Goal: Task Accomplishment & Management: Manage account settings

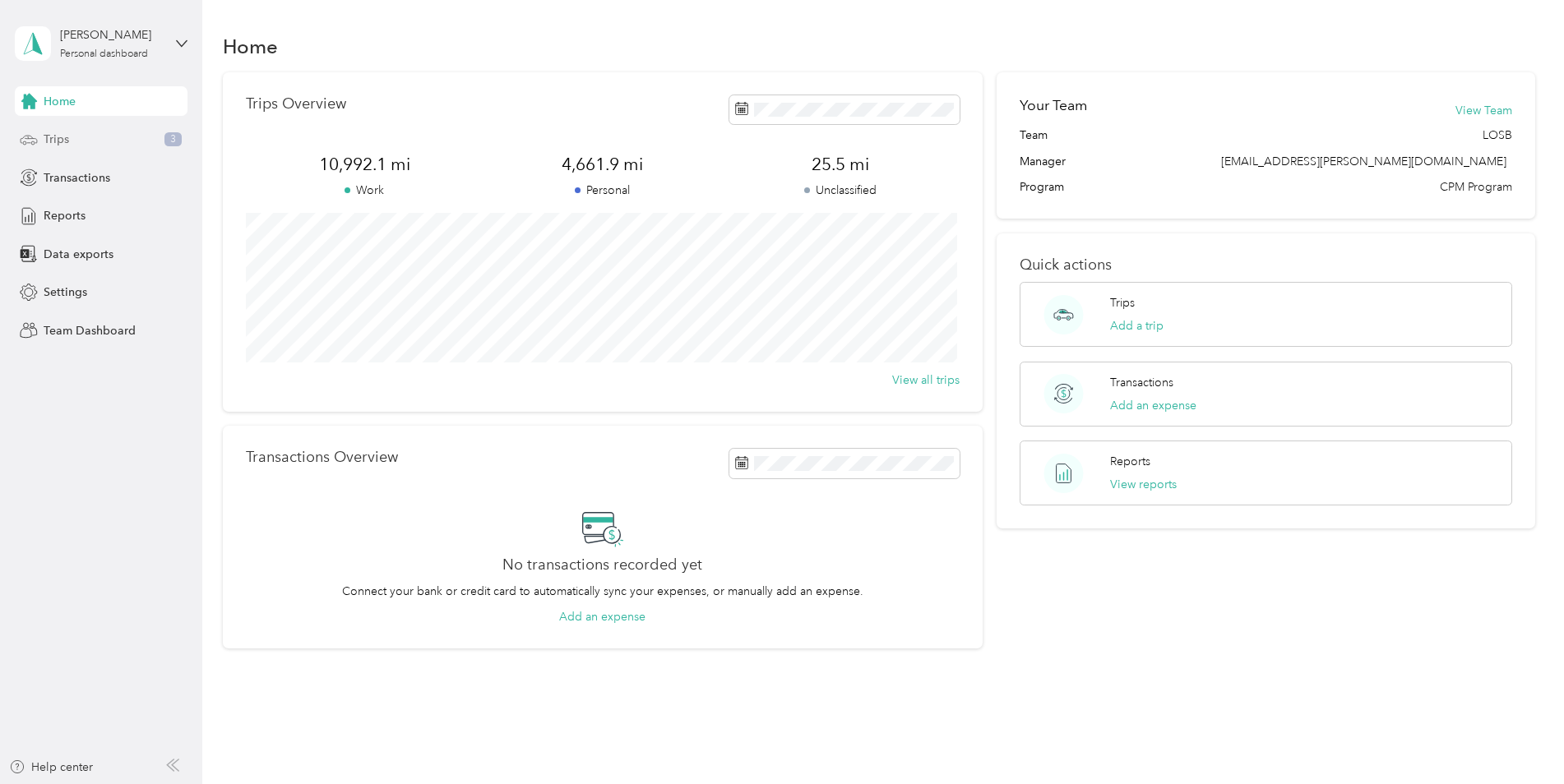
click at [119, 138] on div "Trips 3" at bounding box center [101, 139] width 173 height 29
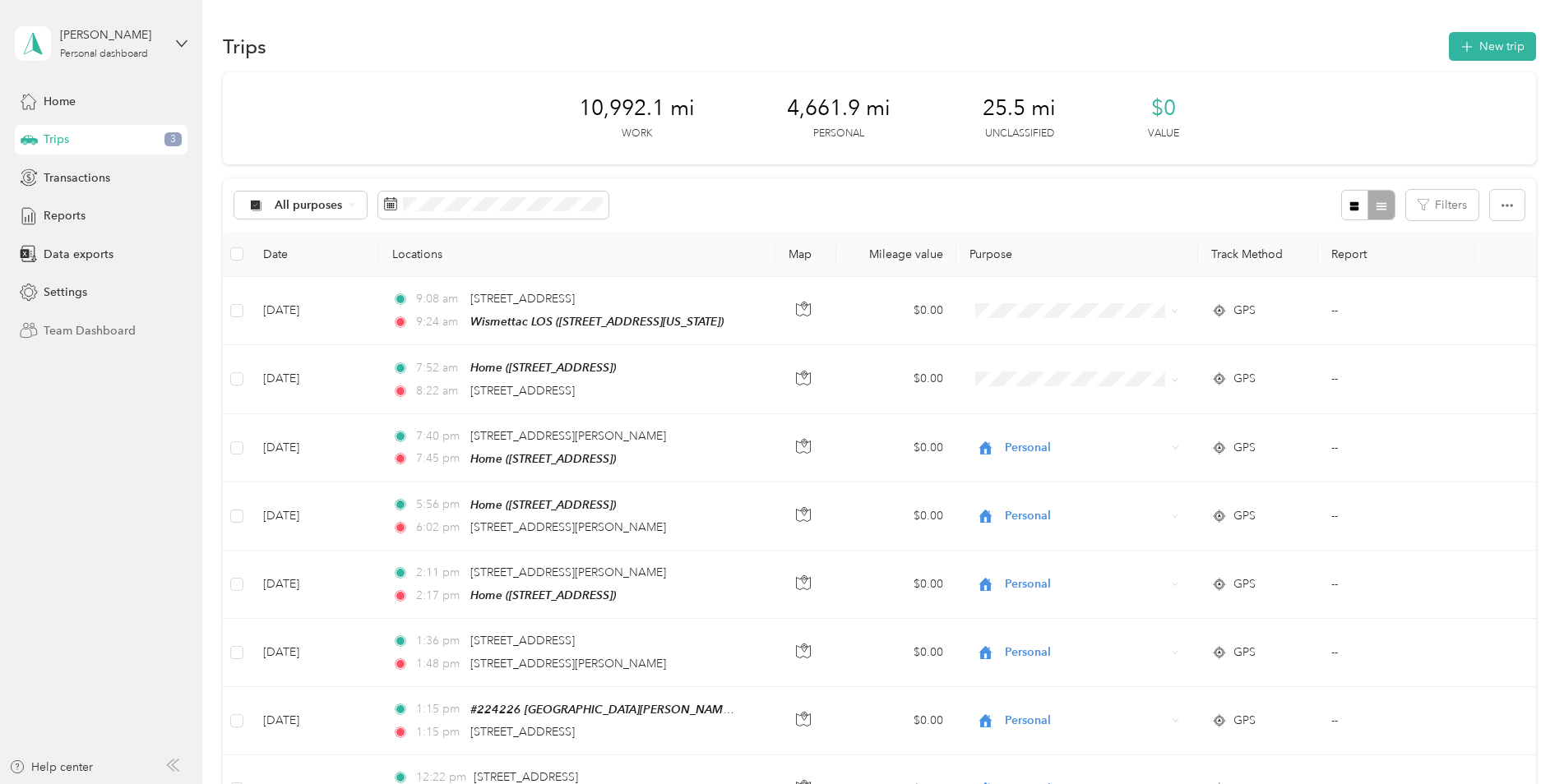
click at [110, 327] on span "Team Dashboard" at bounding box center [89, 331] width 92 height 17
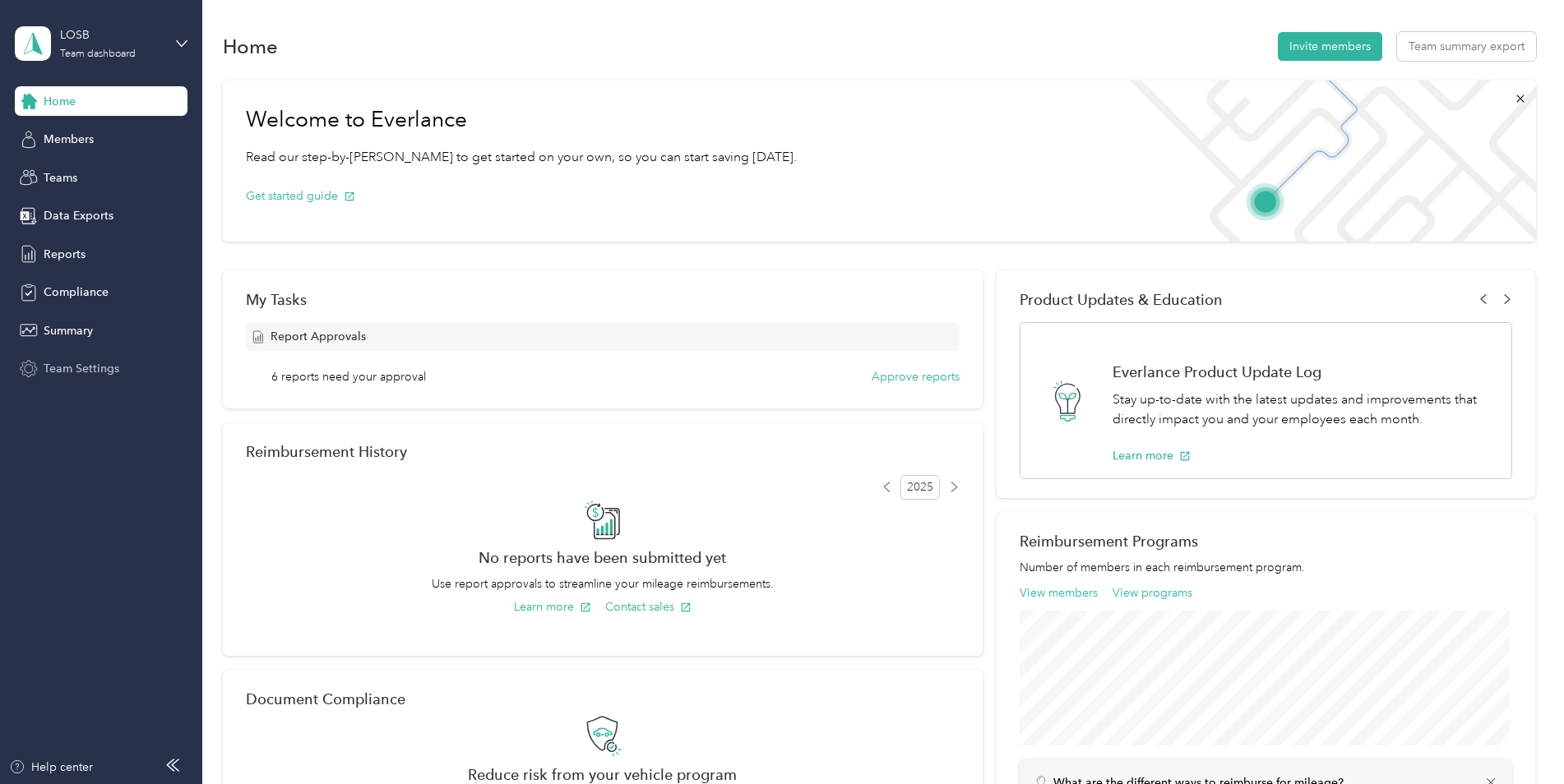
click at [93, 367] on span "Team Settings" at bounding box center [80, 369] width 75 height 17
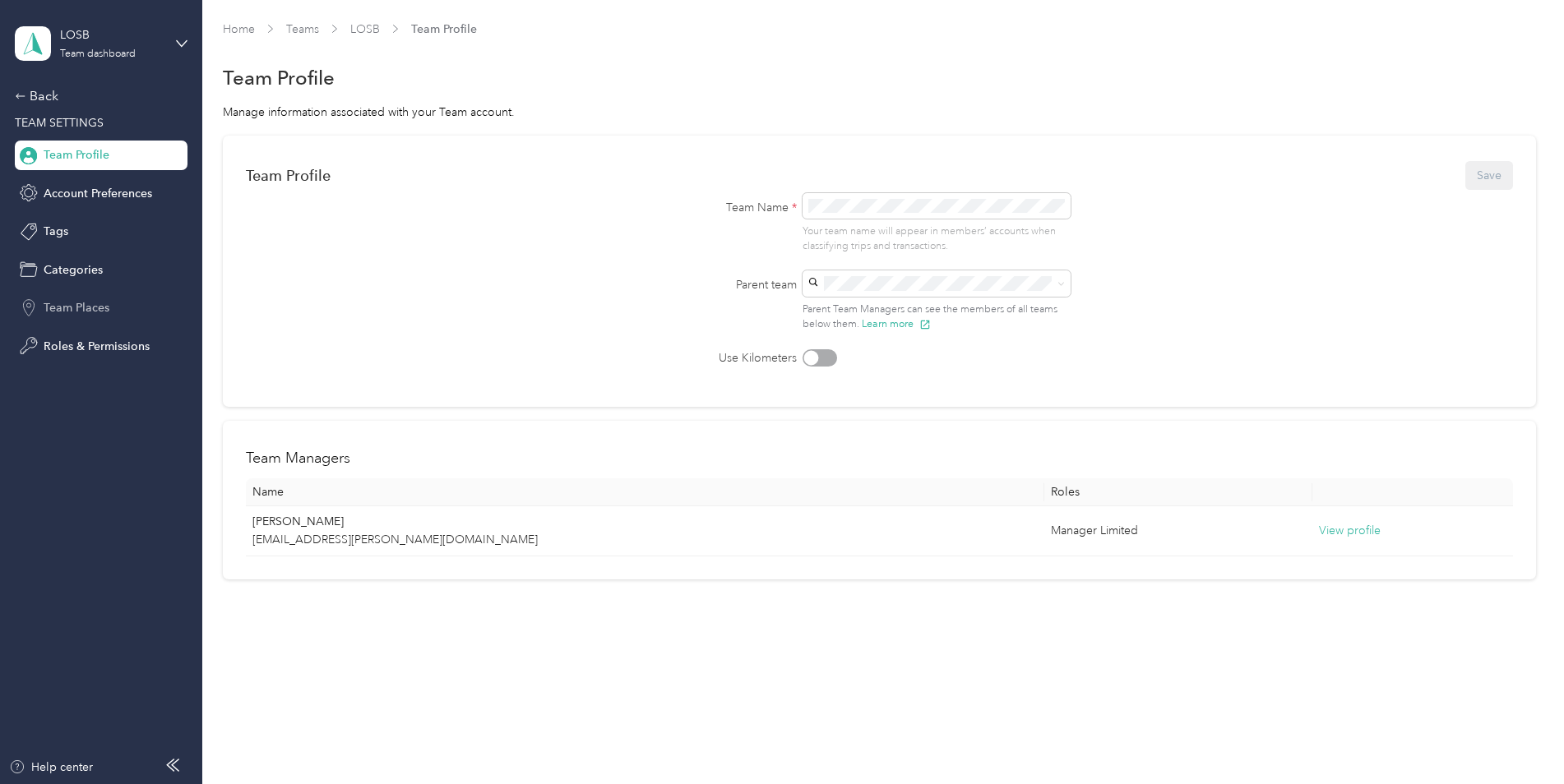
click at [78, 317] on span "Team Places" at bounding box center [76, 308] width 66 height 17
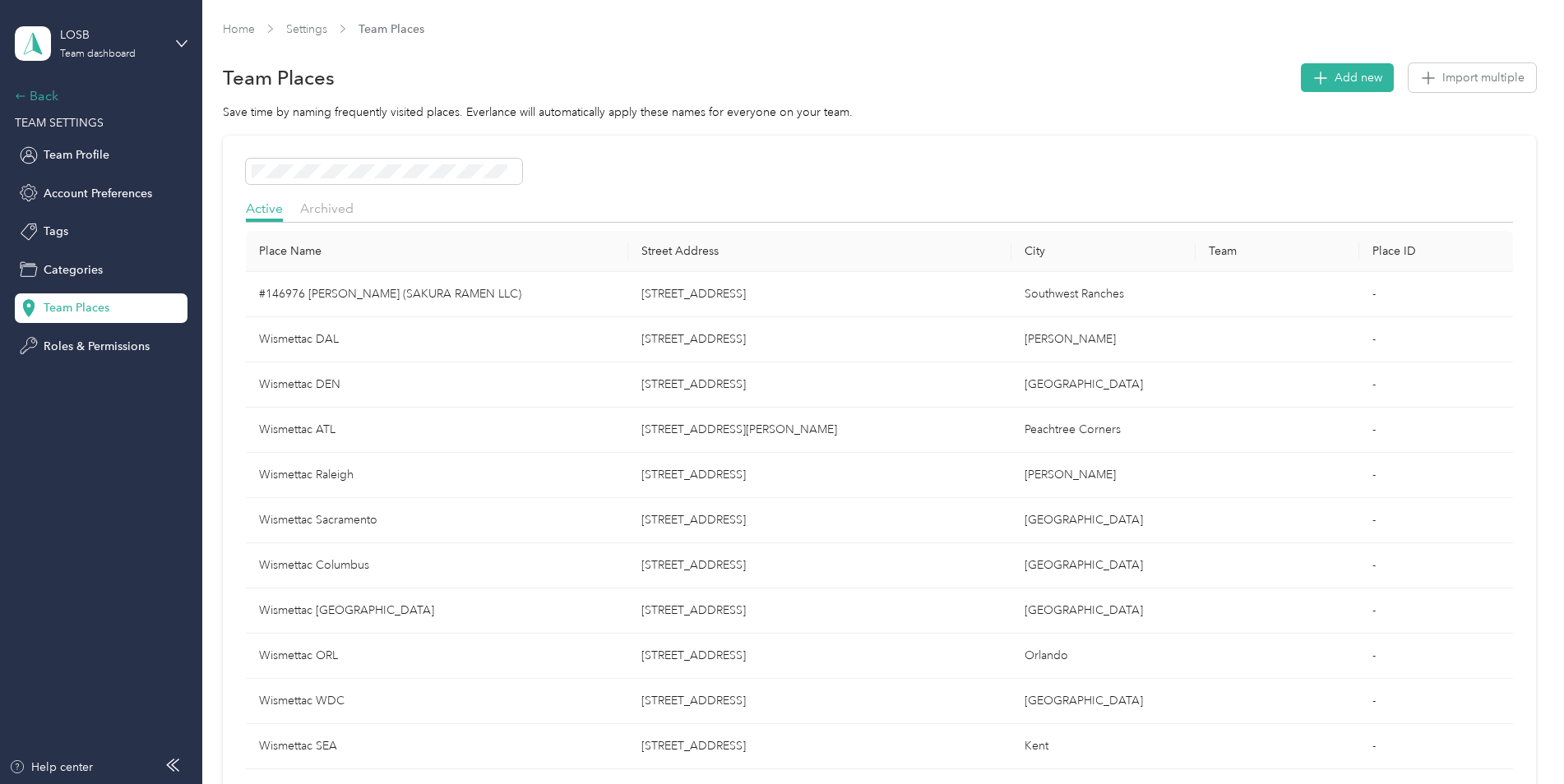
click at [42, 99] on div "Back" at bounding box center [97, 96] width 164 height 20
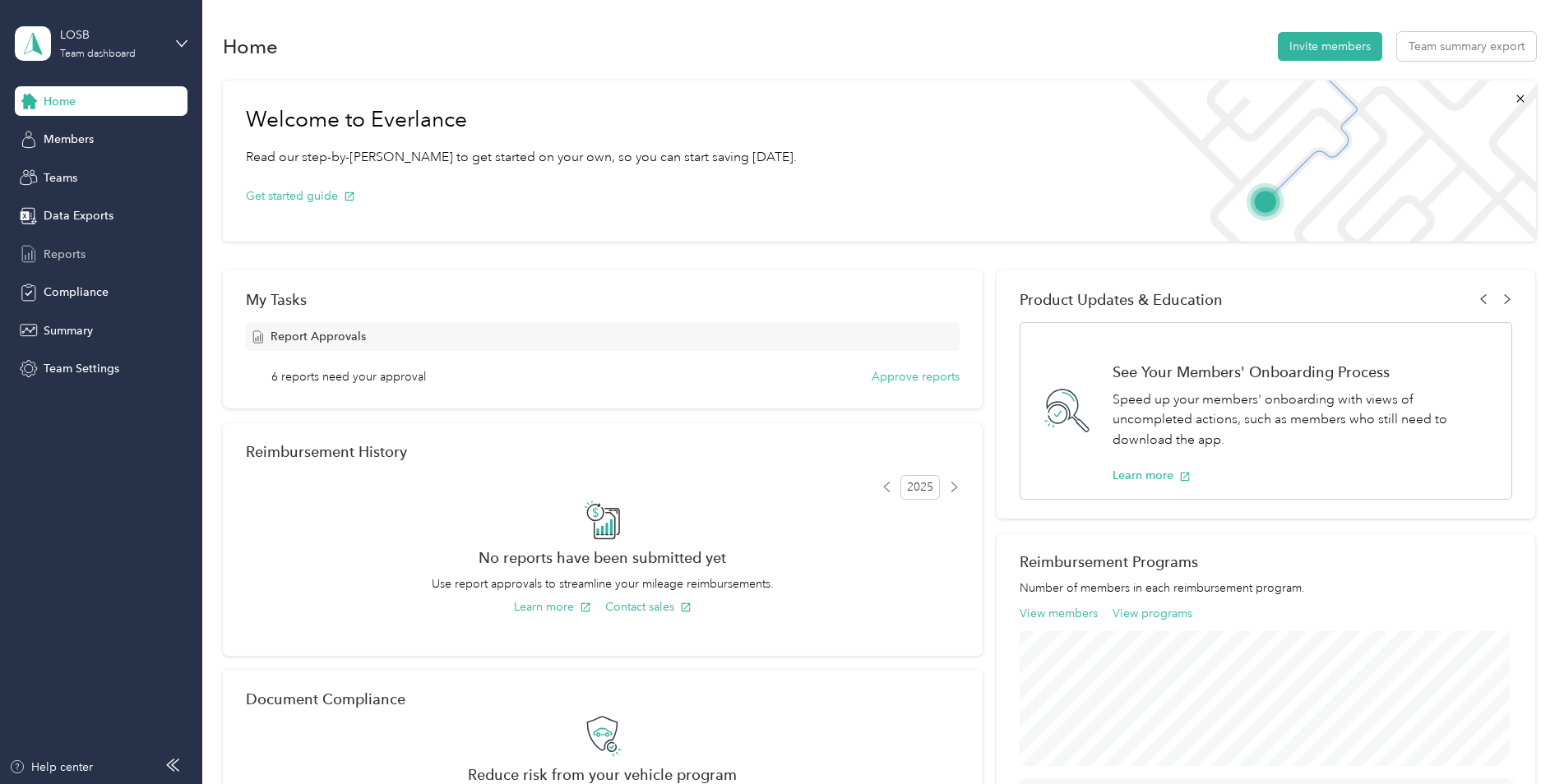
click at [67, 256] on span "Reports" at bounding box center [64, 254] width 42 height 17
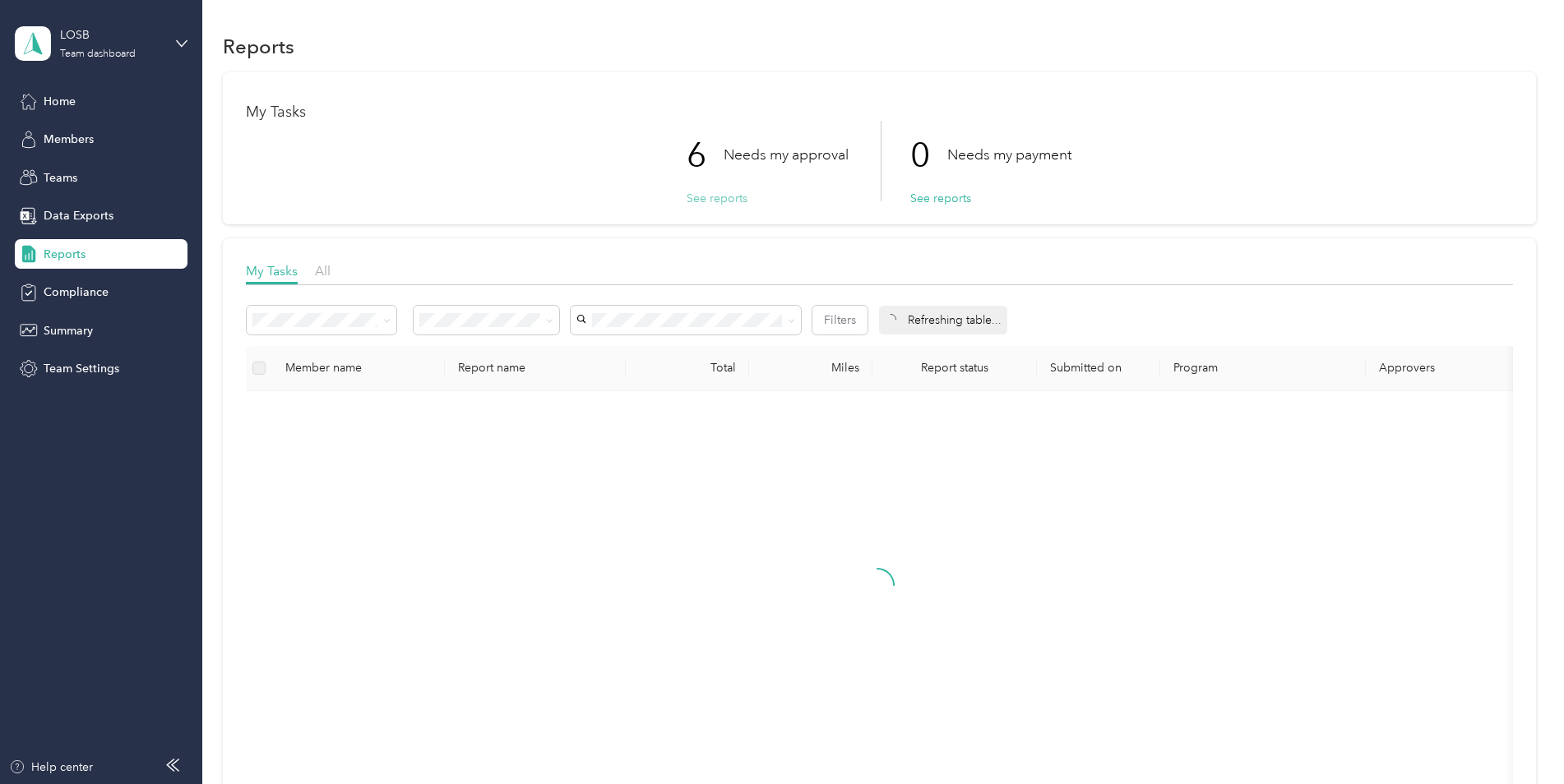
click at [730, 199] on button "See reports" at bounding box center [717, 198] width 61 height 17
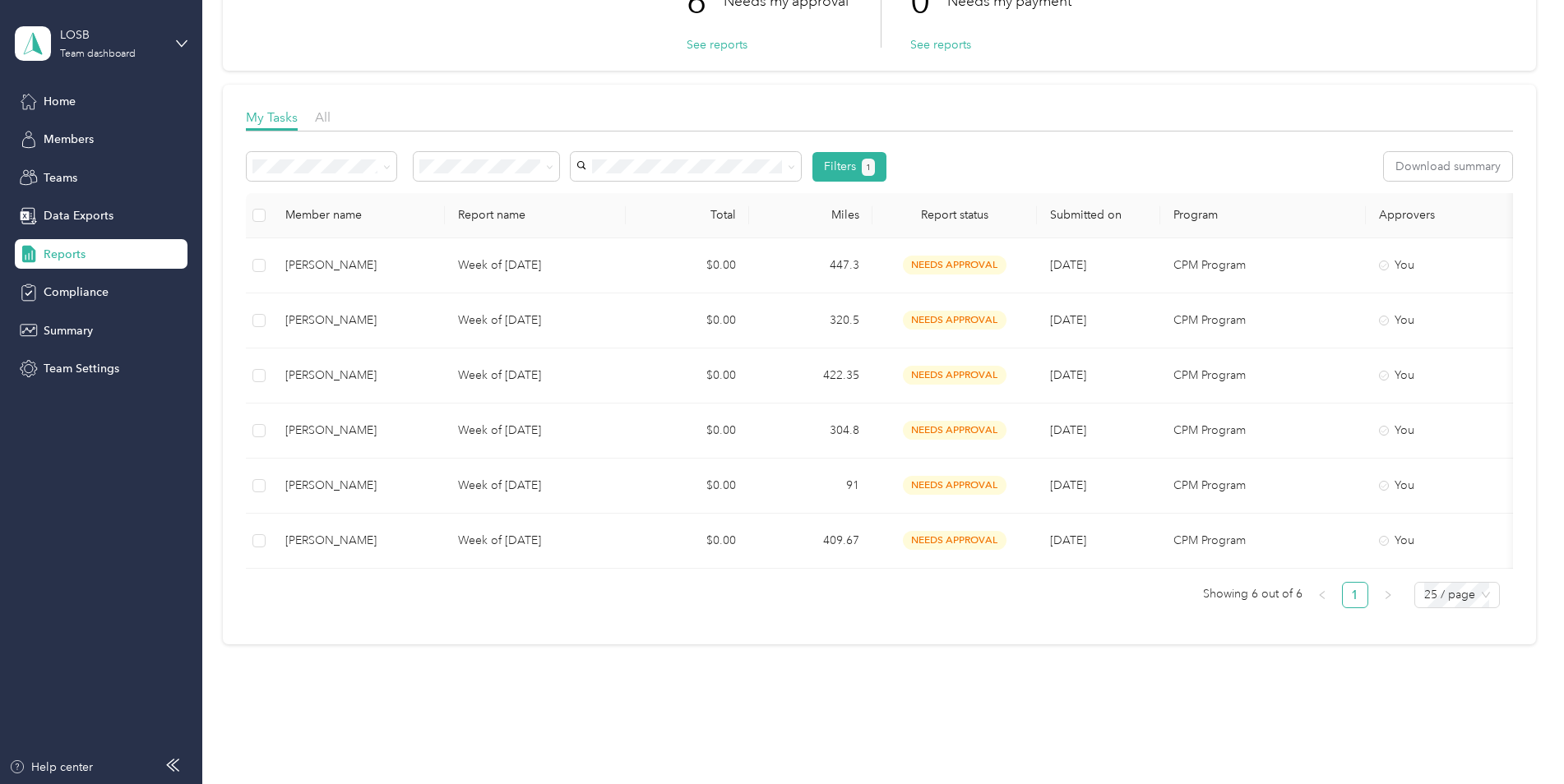
scroll to position [164, 0]
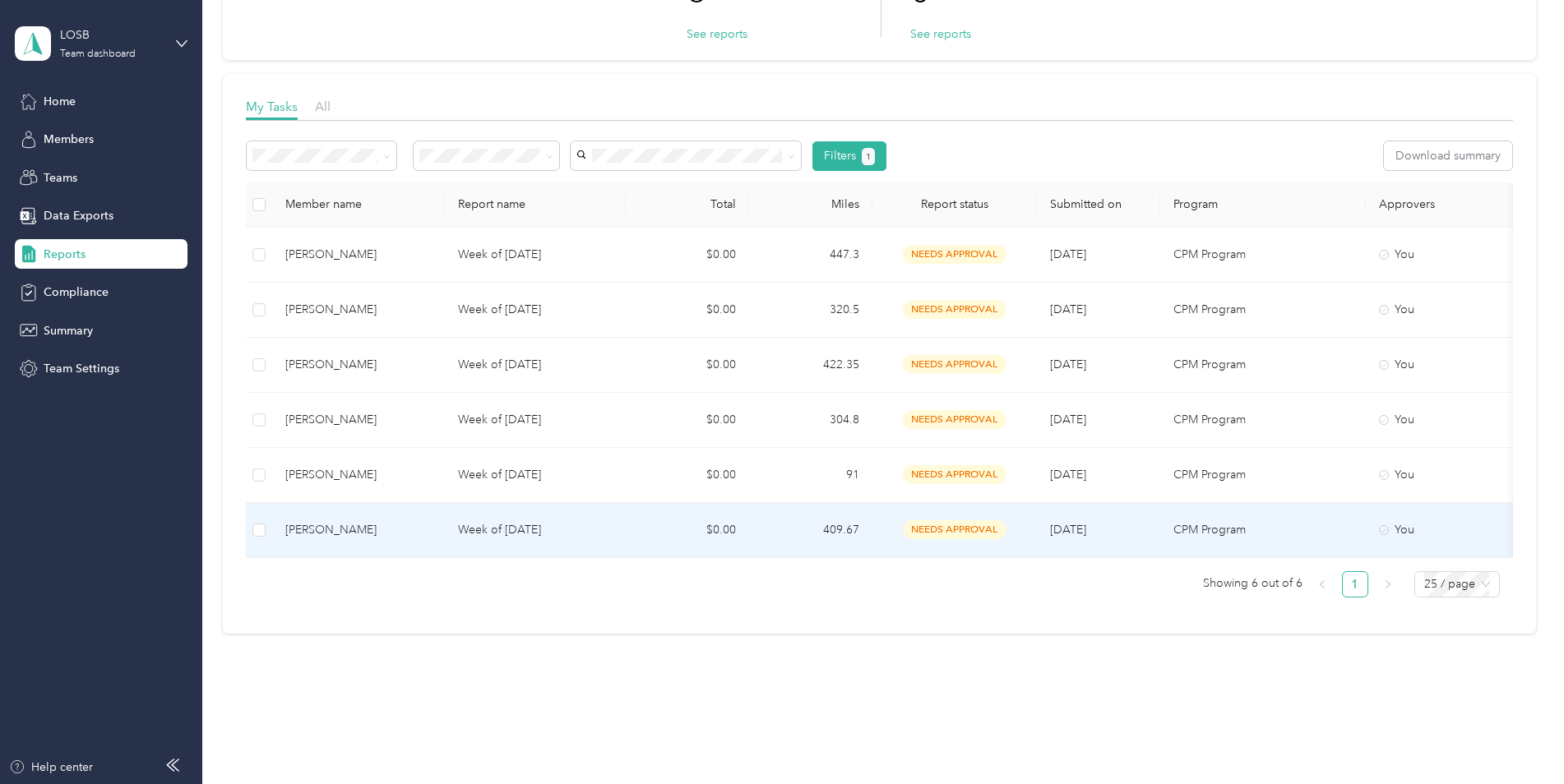
click at [372, 534] on div "[PERSON_NAME]" at bounding box center [358, 530] width 146 height 18
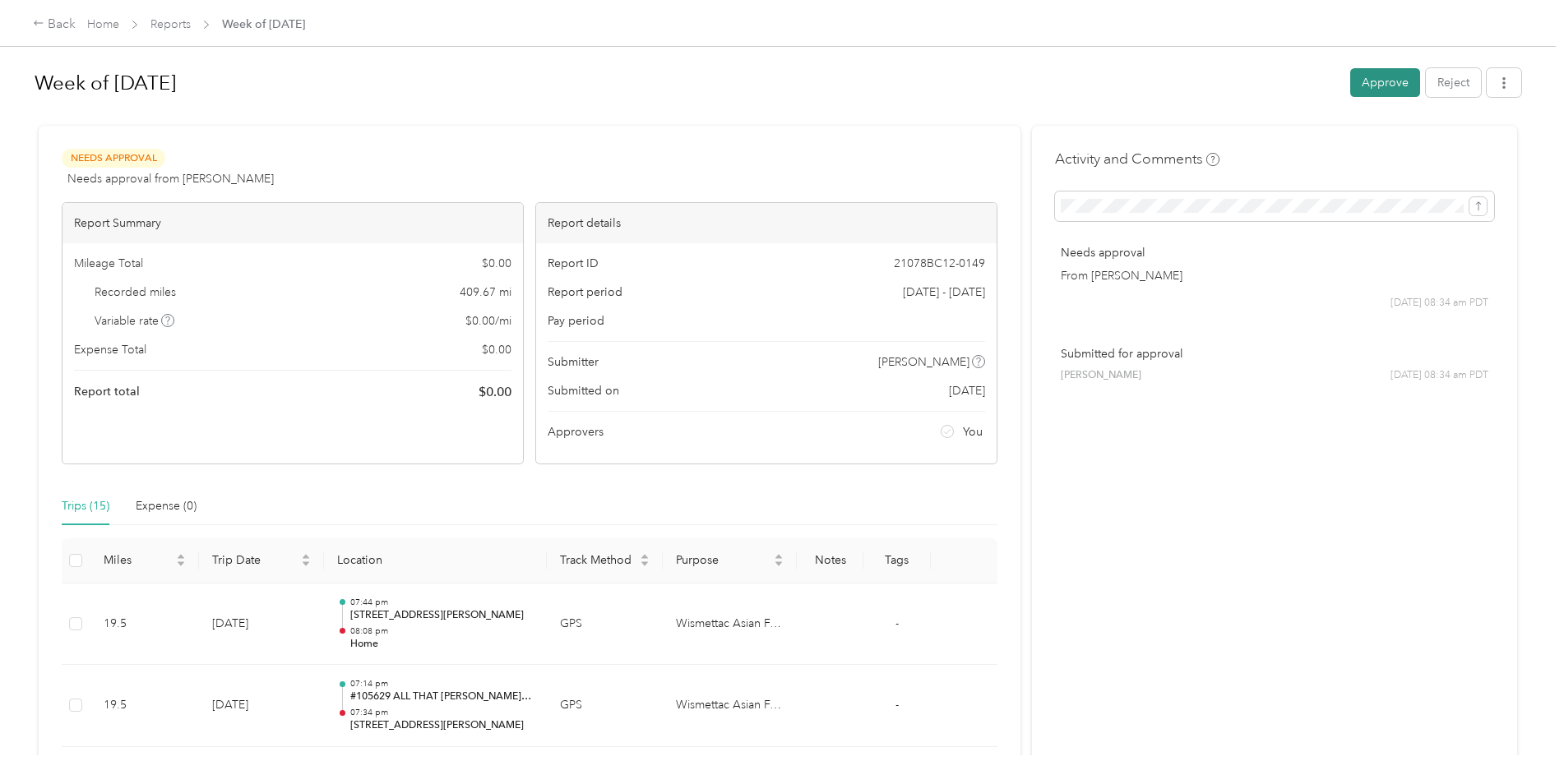
click at [1399, 81] on button "Approve" at bounding box center [1385, 82] width 70 height 29
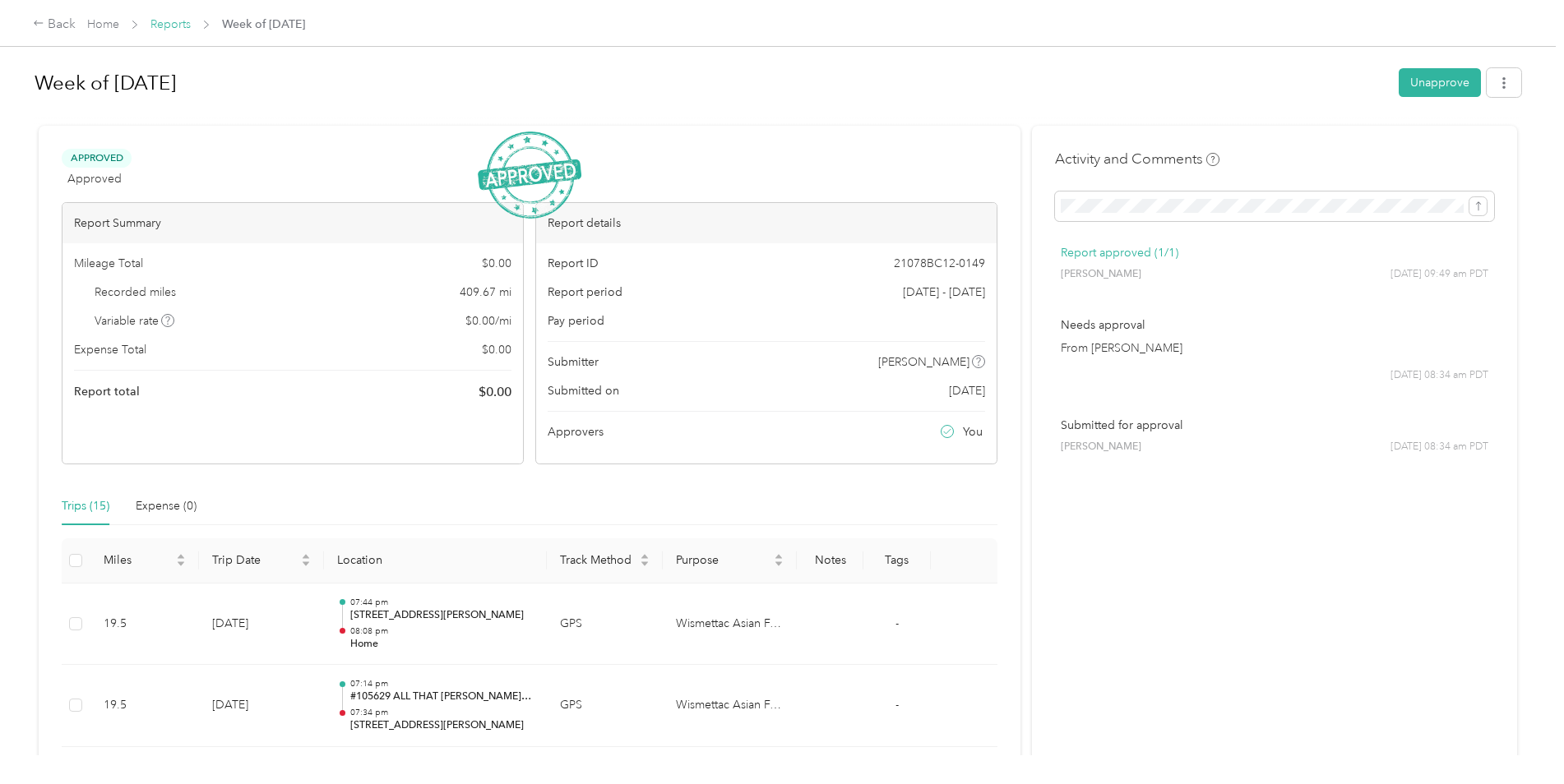
click at [178, 25] on link "Reports" at bounding box center [171, 24] width 41 height 14
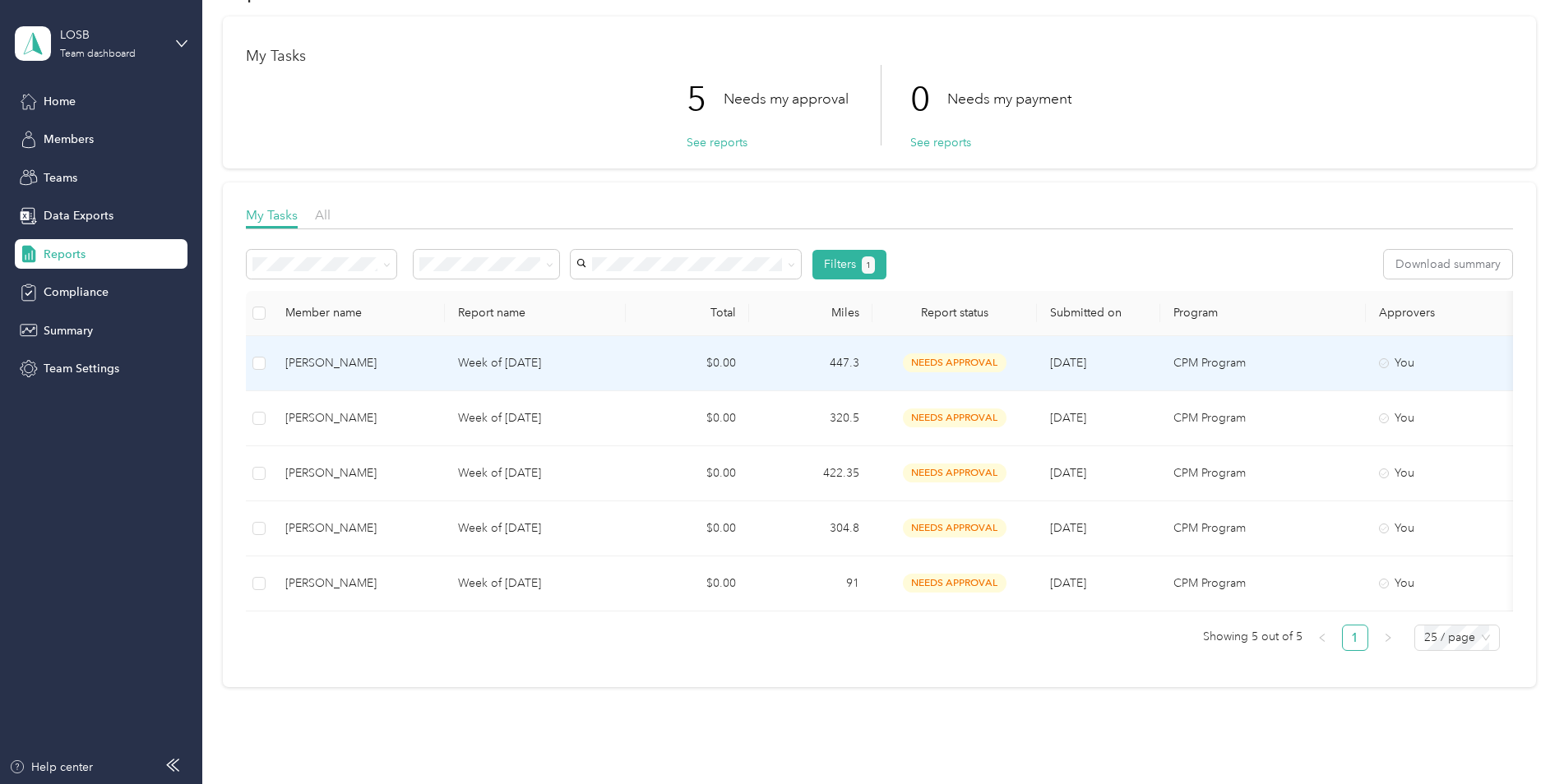
scroll to position [82, 0]
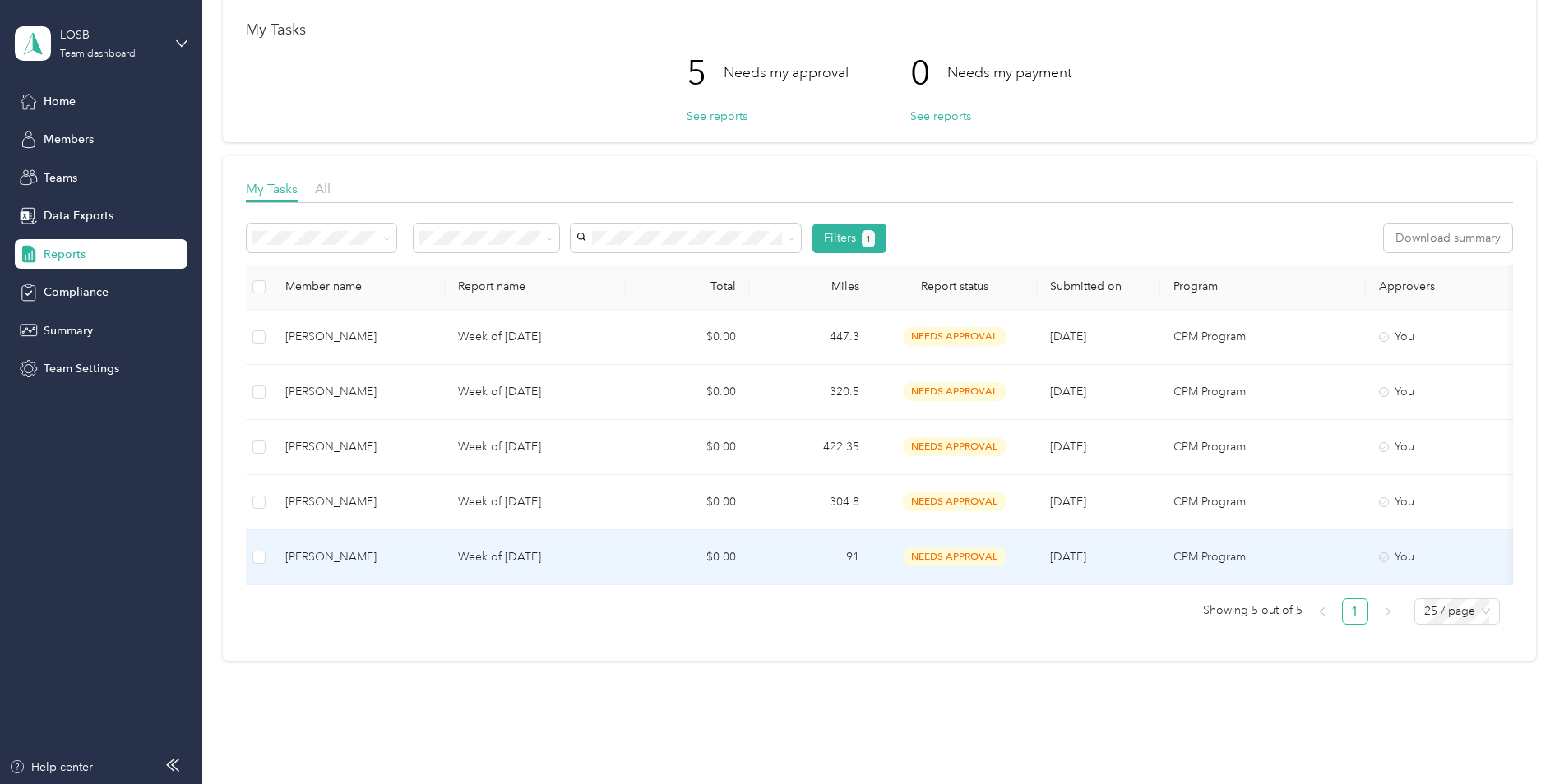
click at [492, 556] on p "Week of [DATE]" at bounding box center [535, 557] width 155 height 18
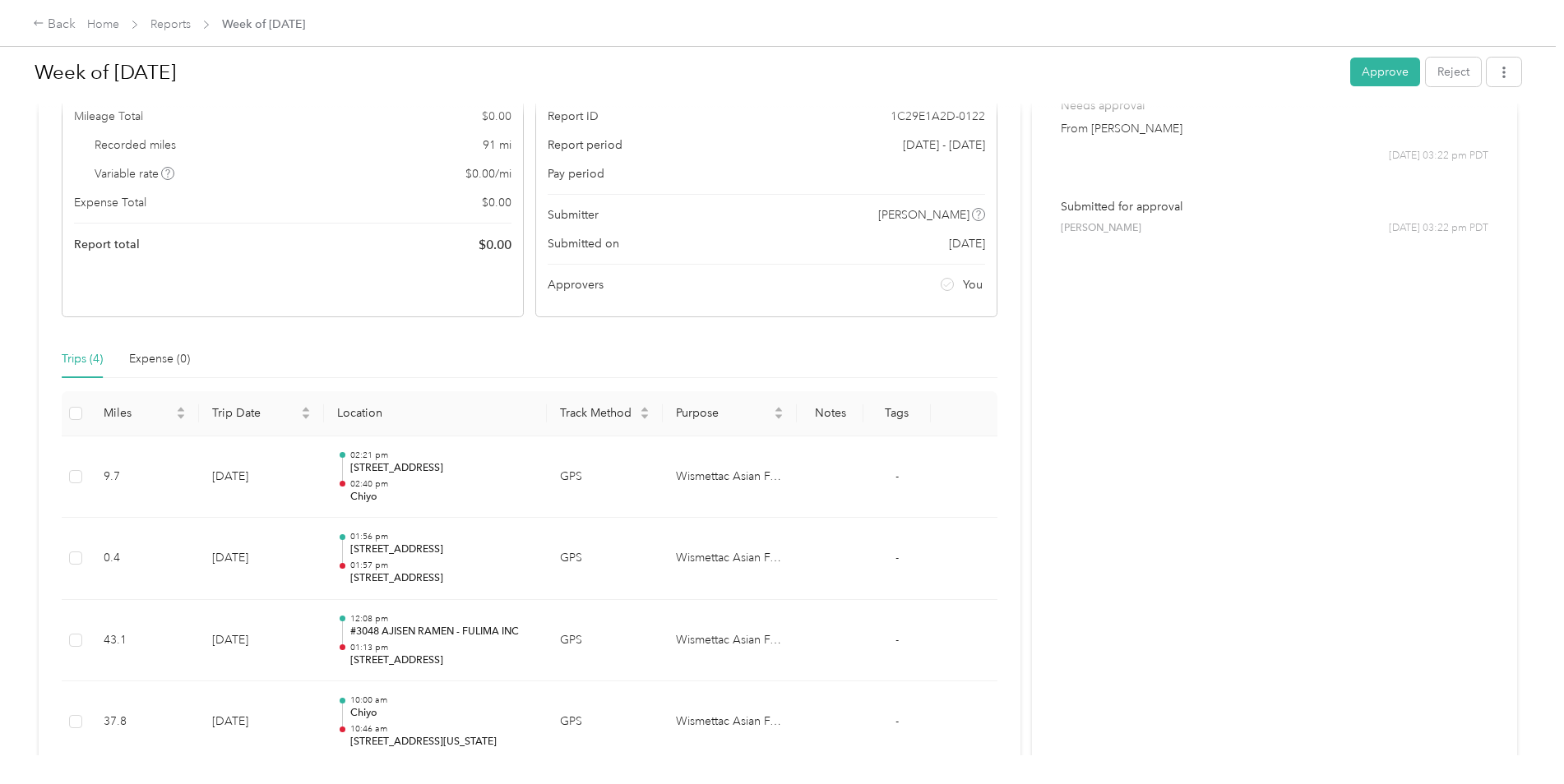
scroll to position [113, 0]
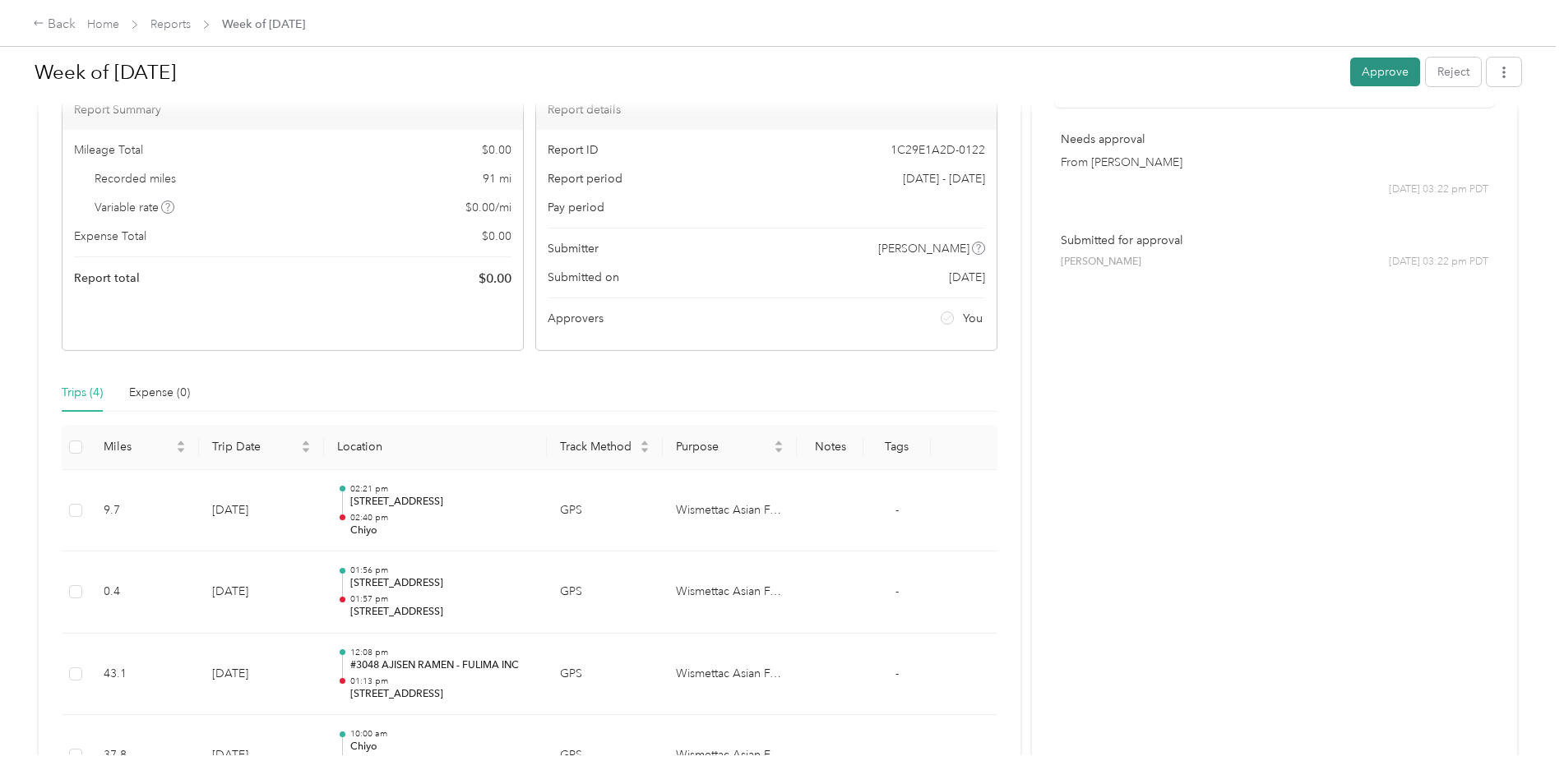
click at [1366, 80] on button "Approve" at bounding box center [1385, 72] width 70 height 29
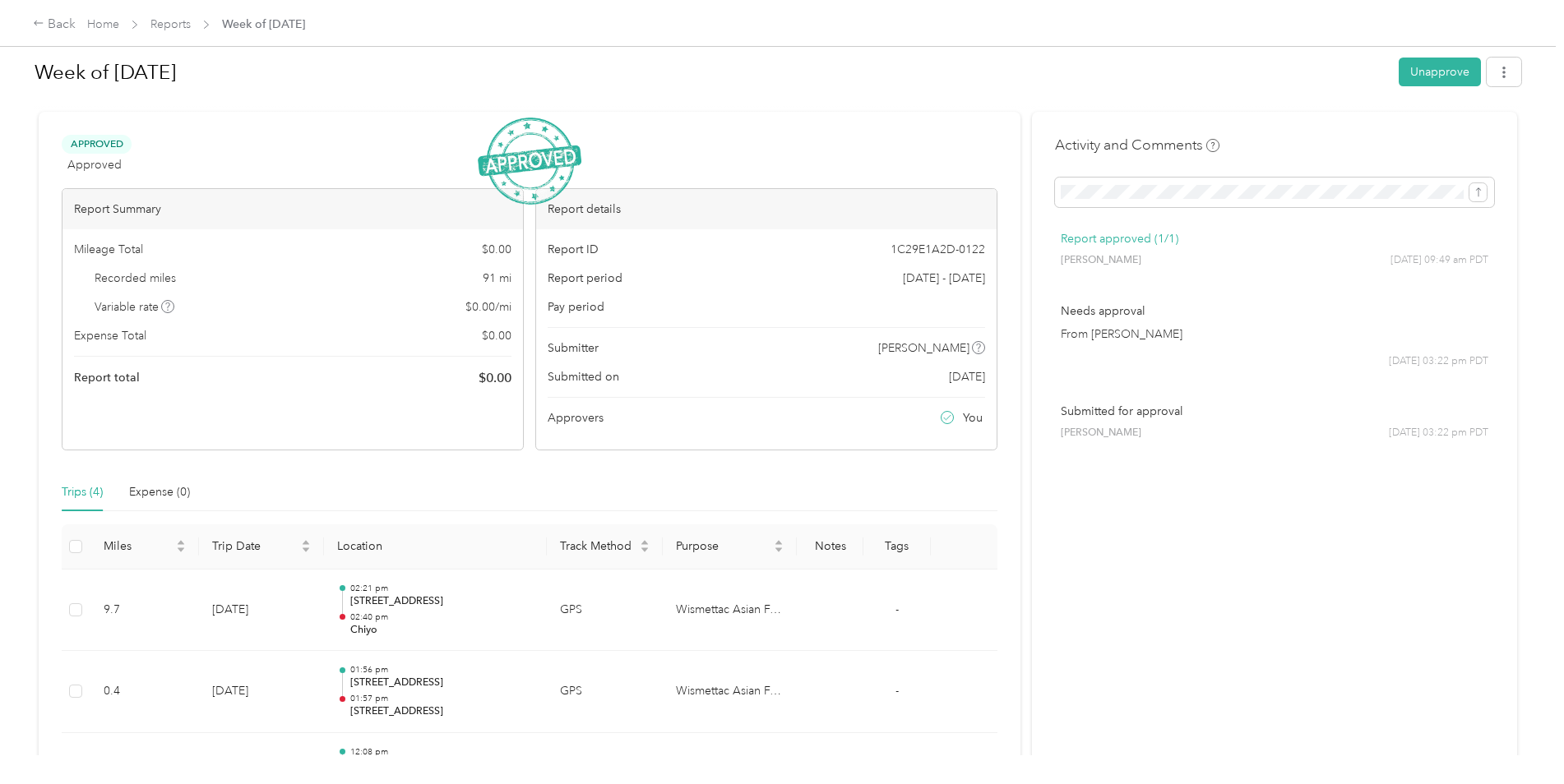
scroll to position [0, 0]
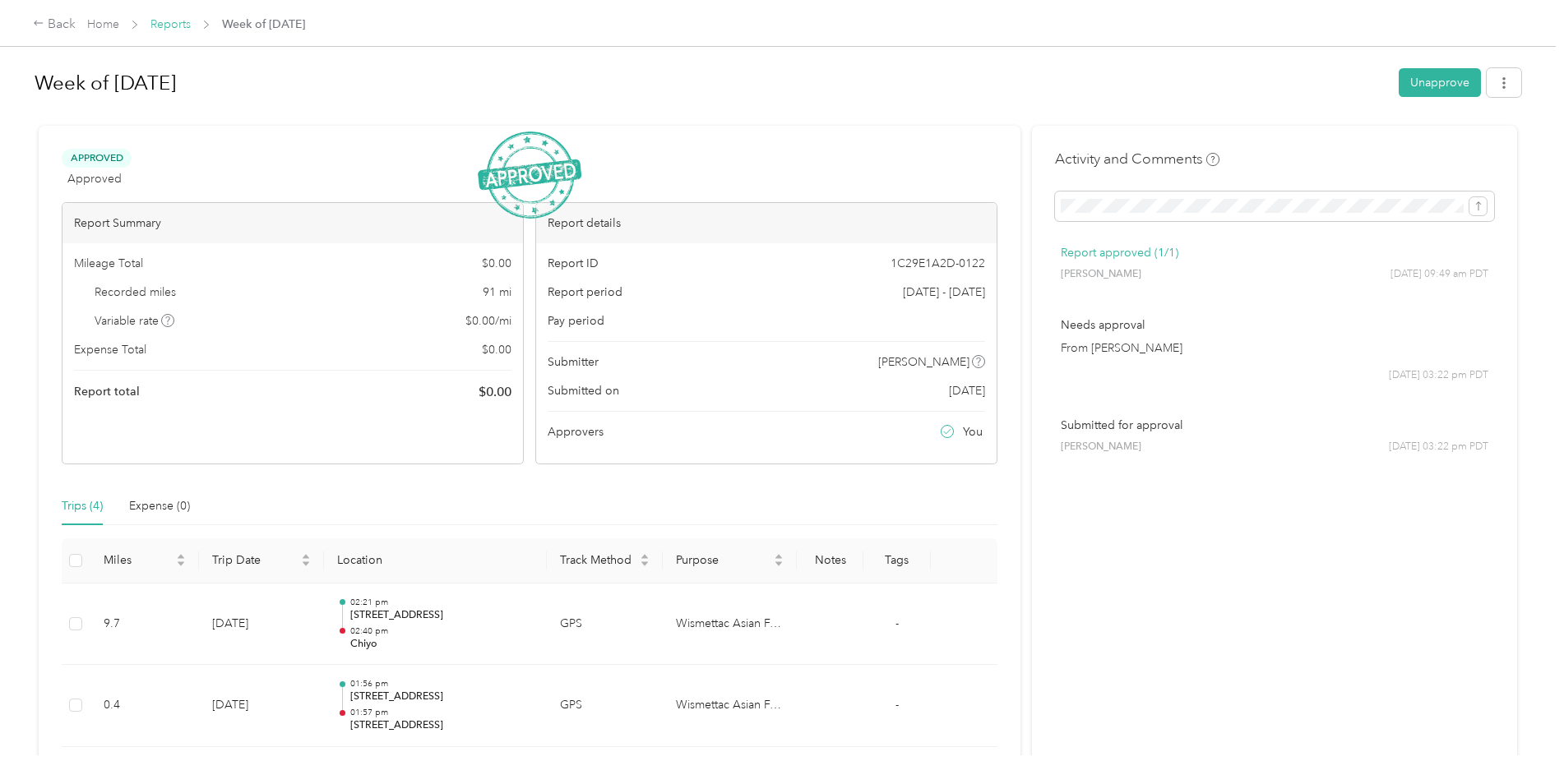
click at [175, 27] on link "Reports" at bounding box center [171, 24] width 41 height 14
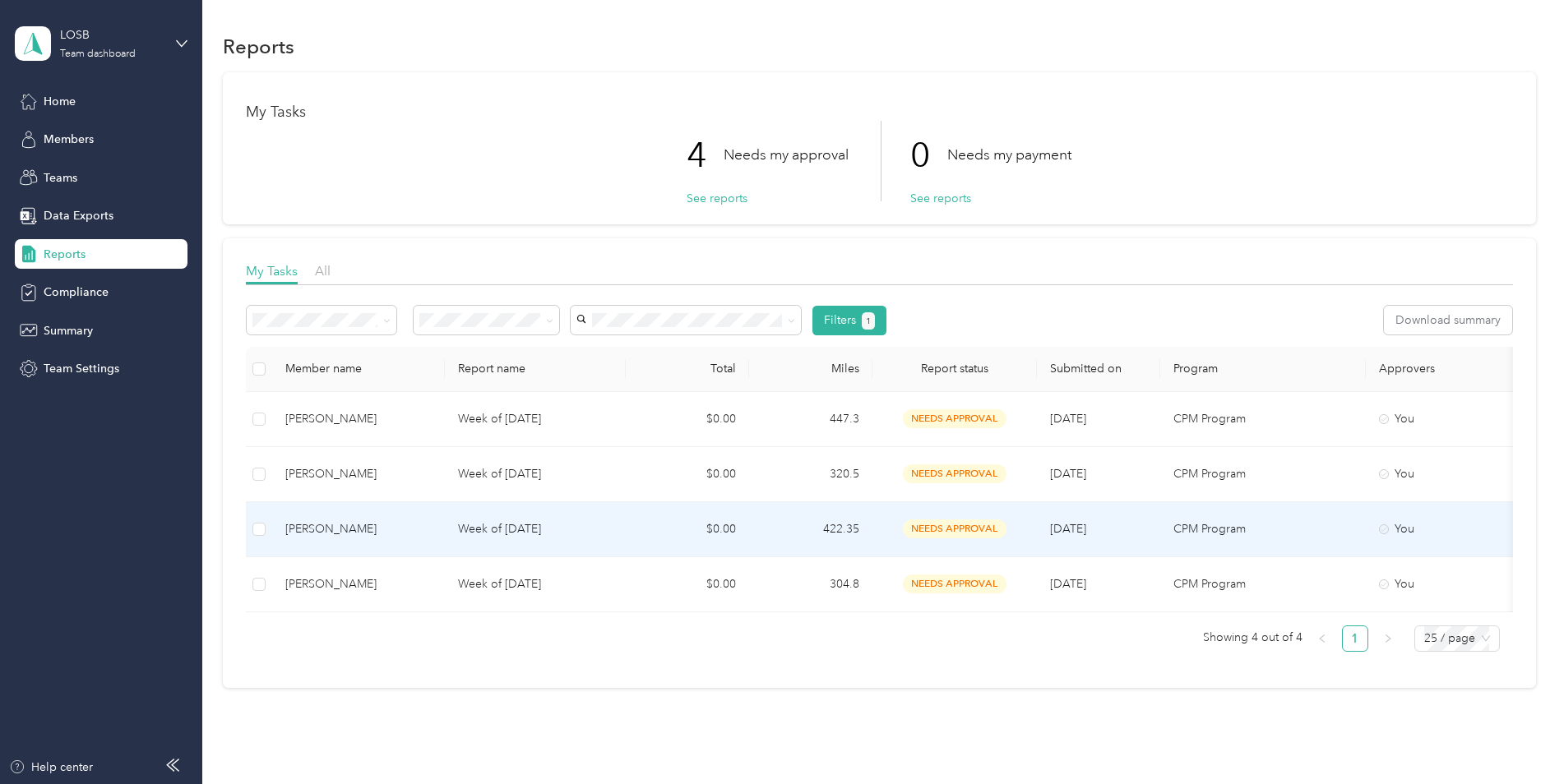
click at [390, 528] on div "[PERSON_NAME]" at bounding box center [358, 529] width 146 height 18
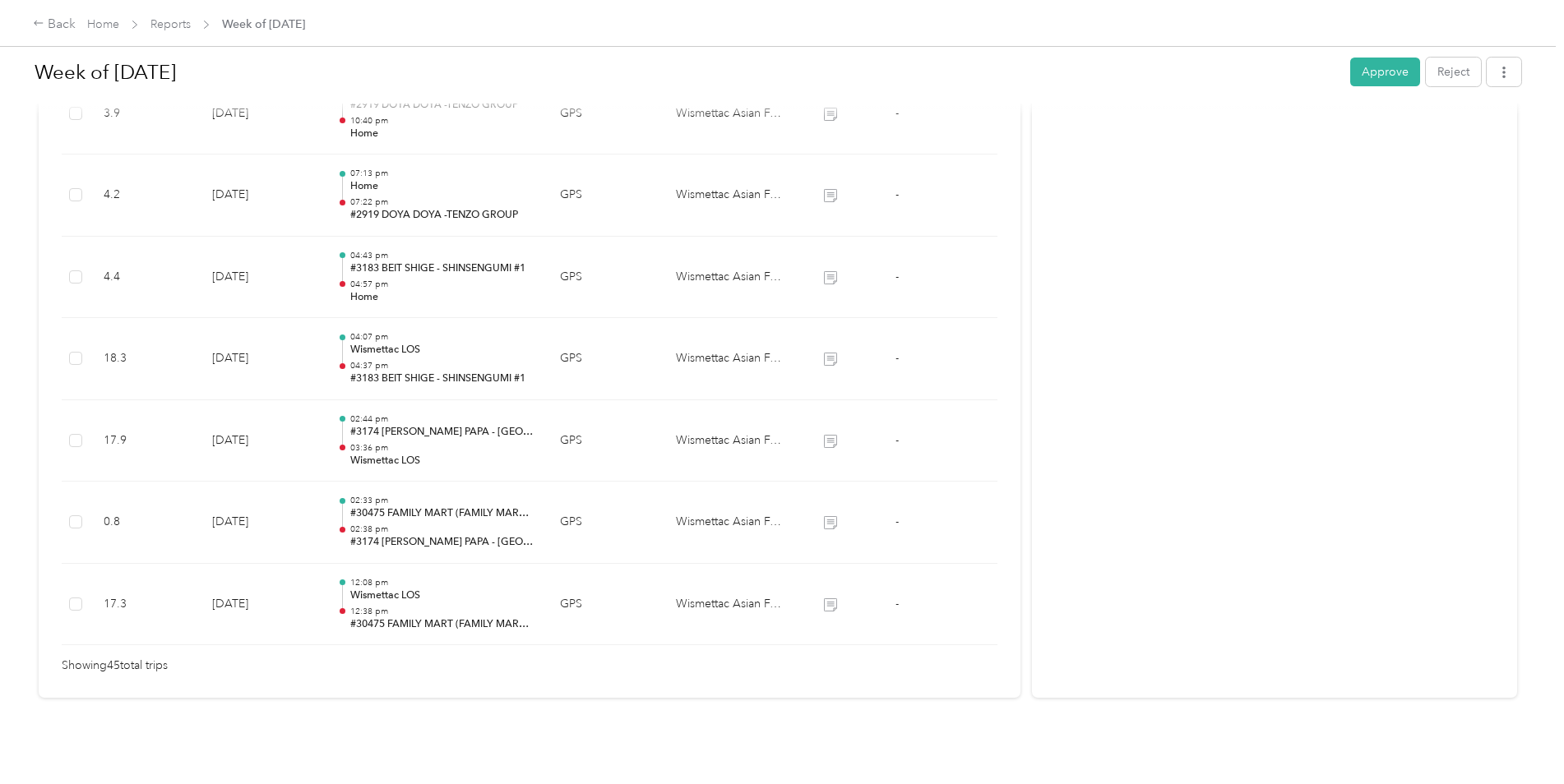
scroll to position [3632, 0]
click at [1353, 64] on button "Approve" at bounding box center [1385, 72] width 70 height 29
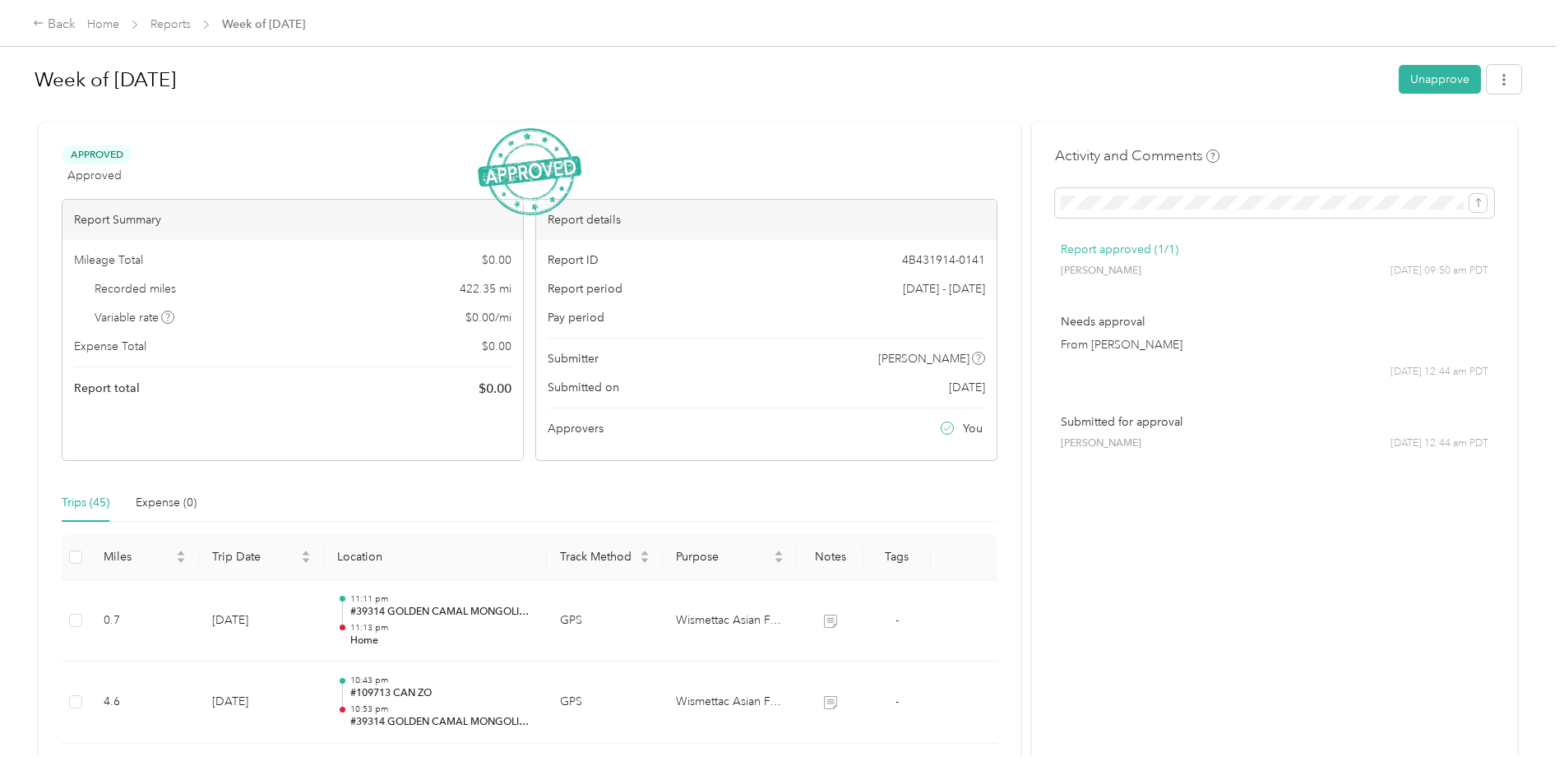
scroll to position [0, 0]
click at [175, 31] on link "Reports" at bounding box center [171, 24] width 41 height 14
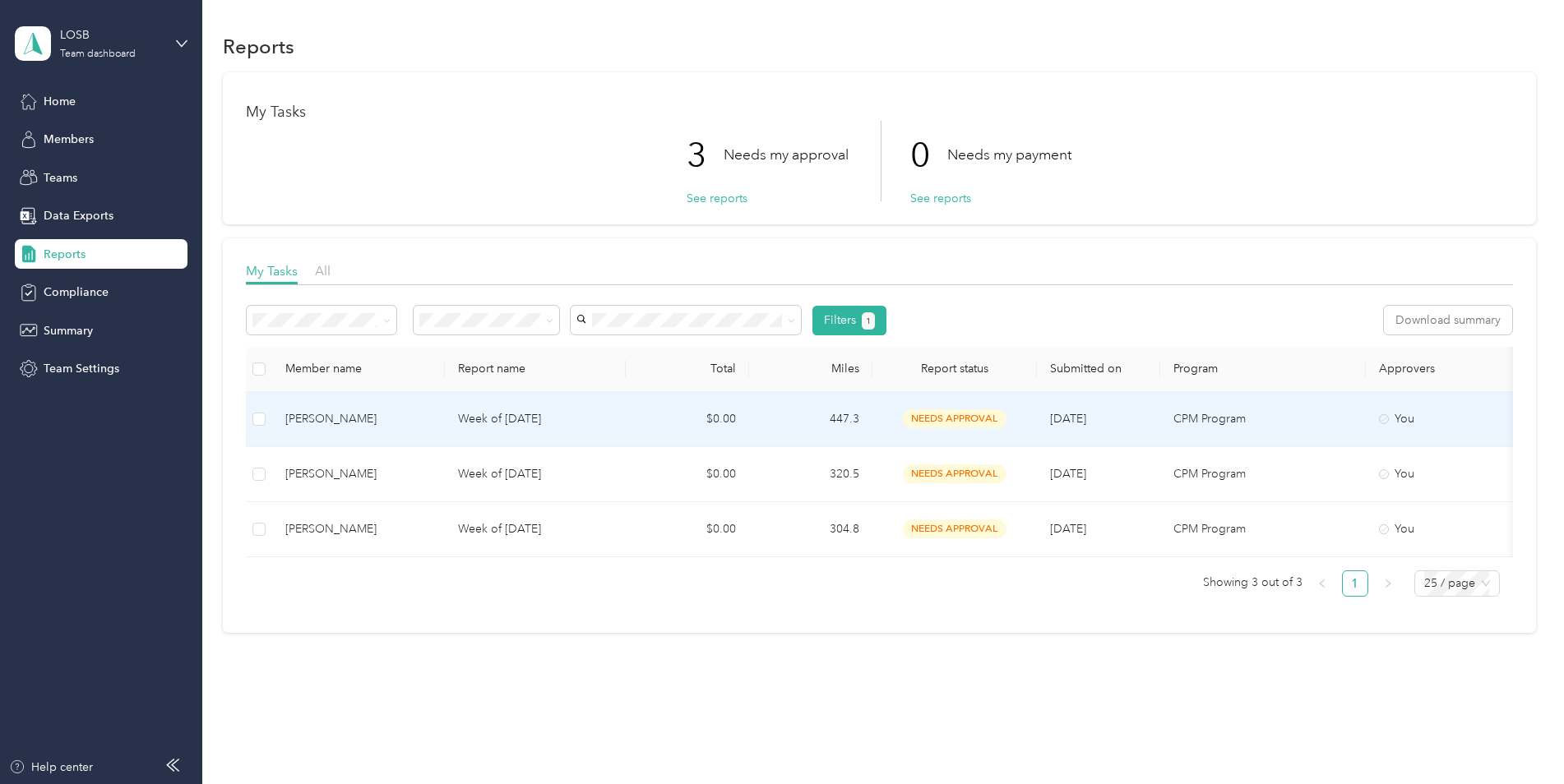
click at [531, 420] on p "Week of [DATE]" at bounding box center [535, 419] width 155 height 18
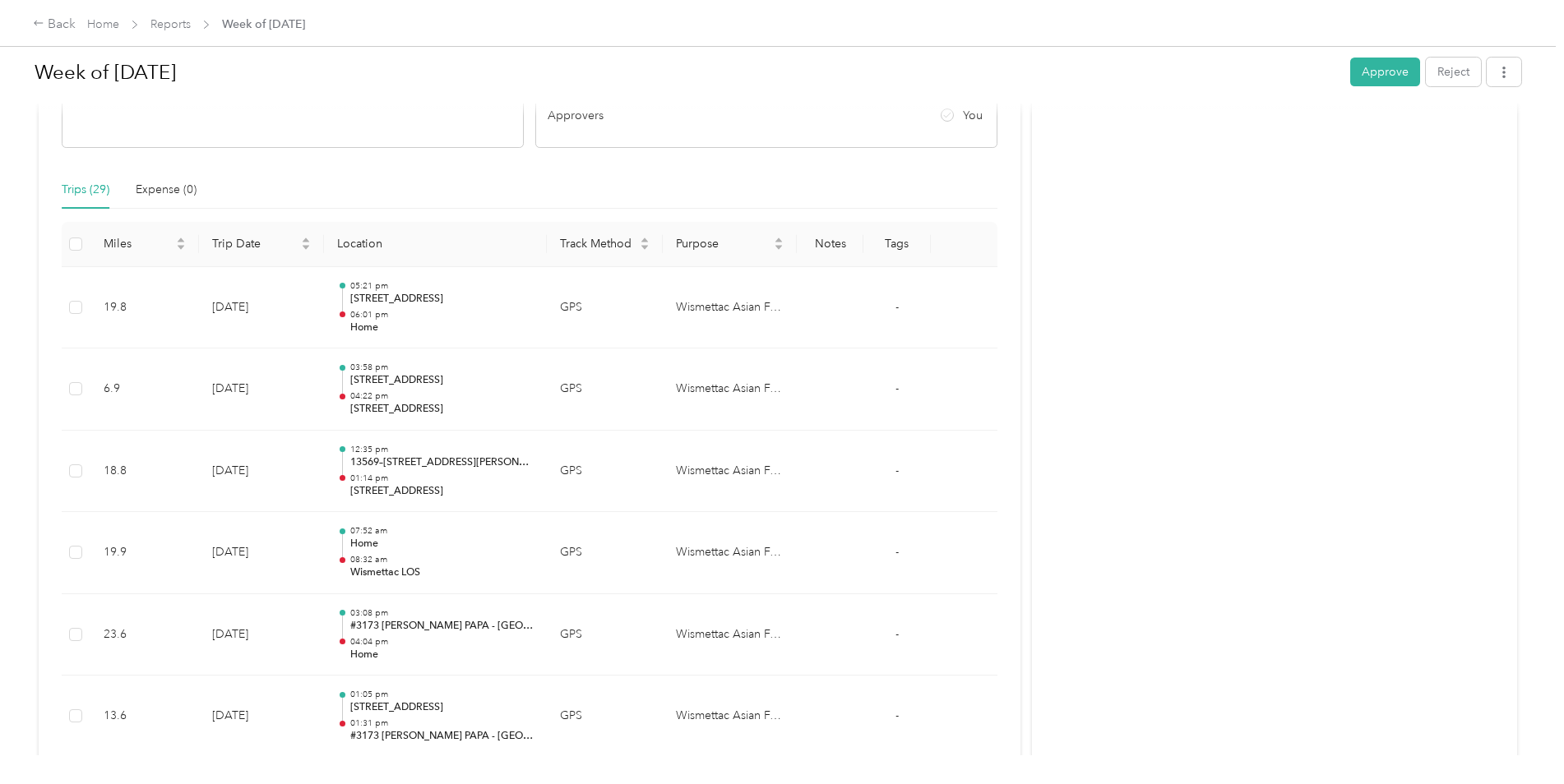
scroll to position [329, 0]
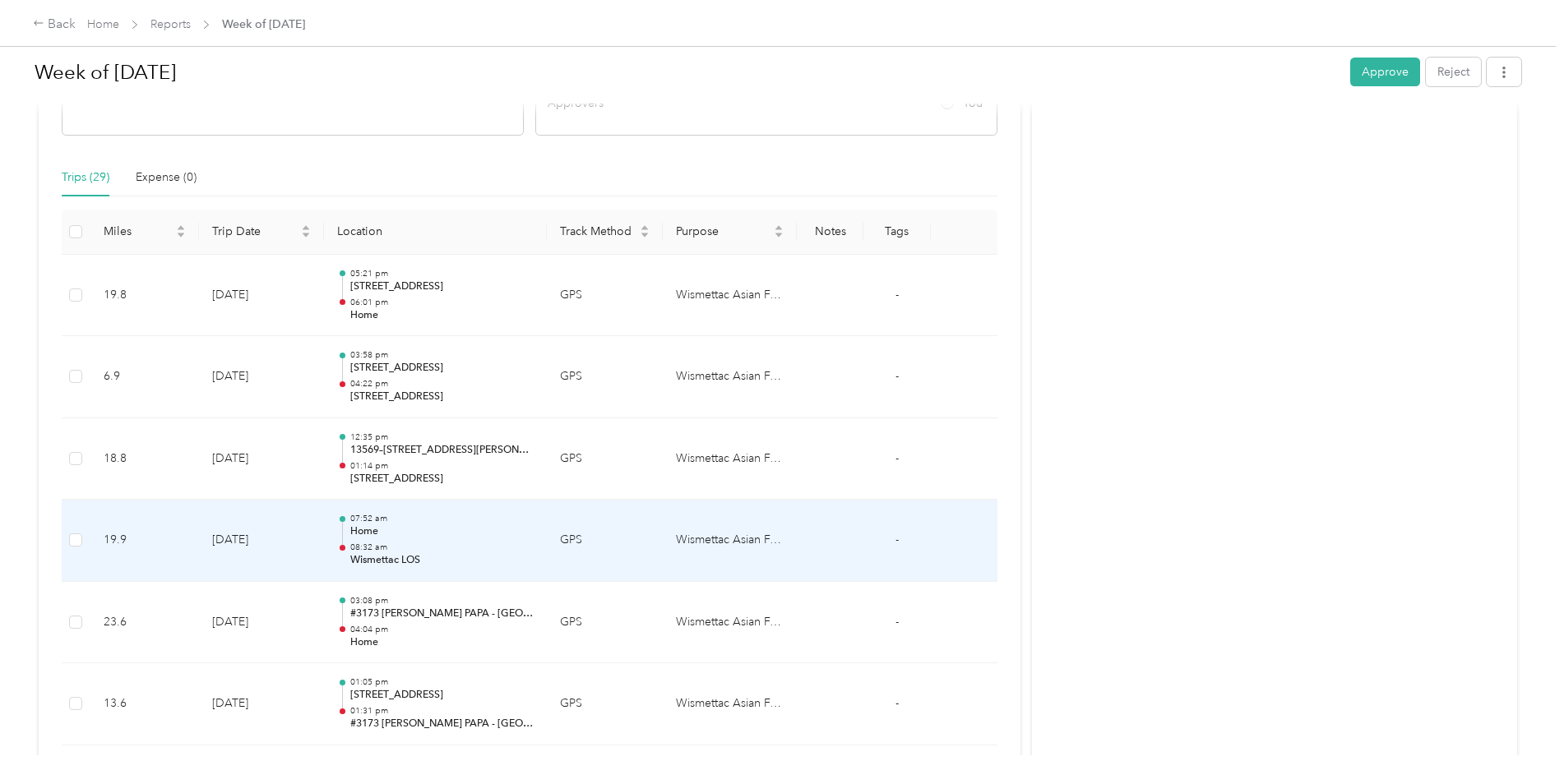
click at [395, 551] on p "08:32 am" at bounding box center [442, 547] width 183 height 11
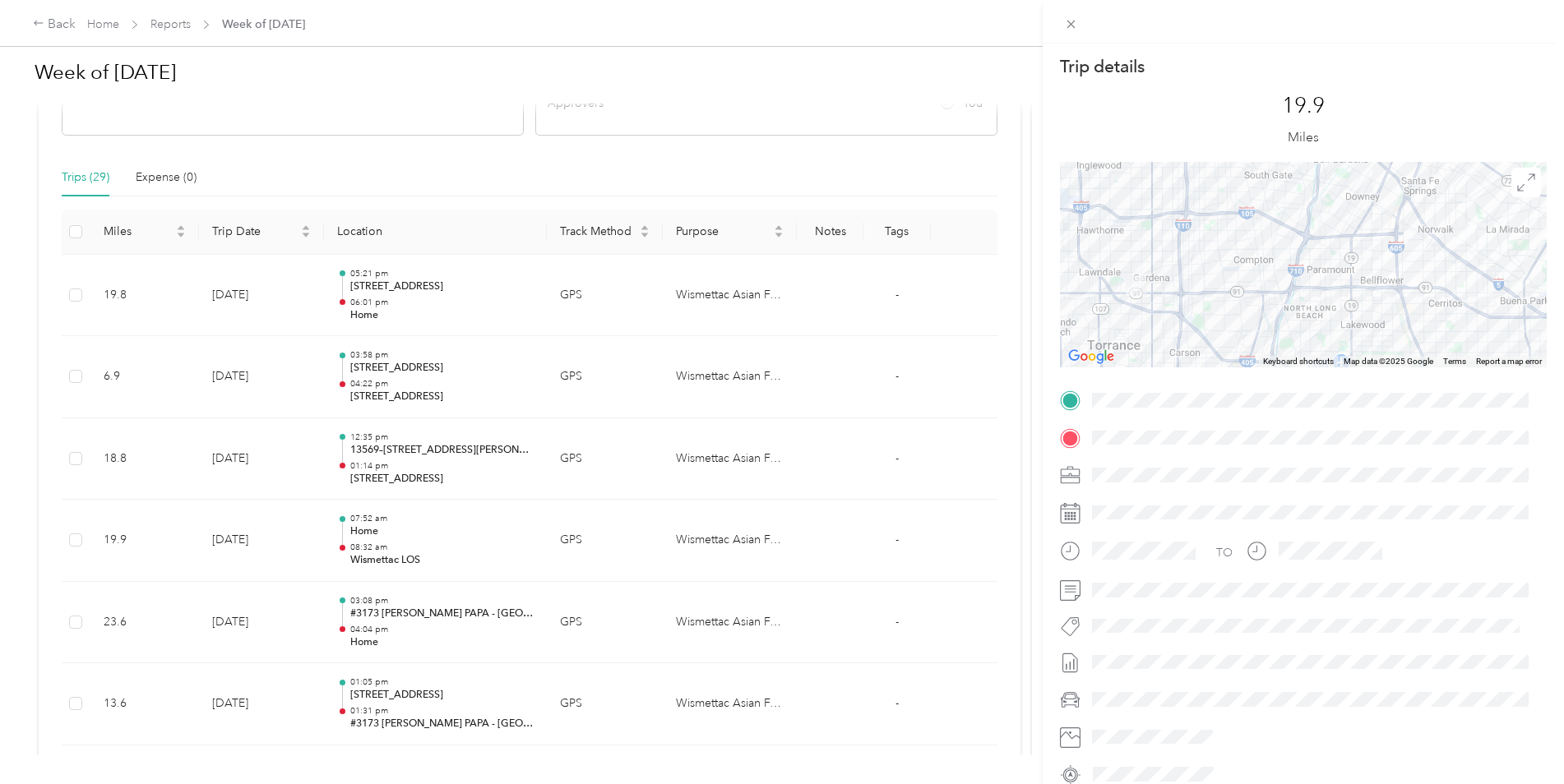
scroll to position [75, 0]
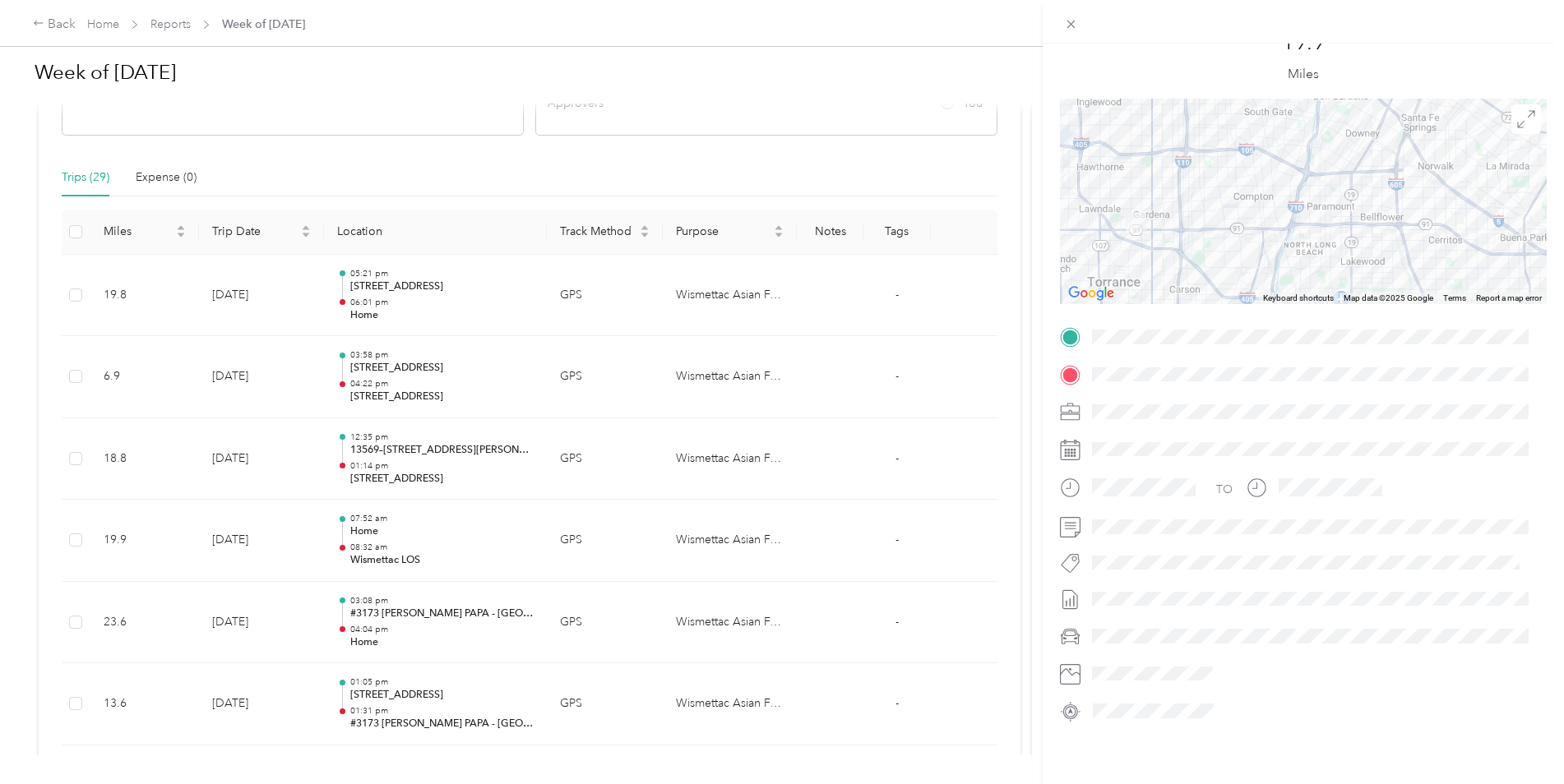
click at [503, 504] on div "Trip details This trip cannot be edited because it is either under review, appr…" at bounding box center [782, 392] width 1564 height 784
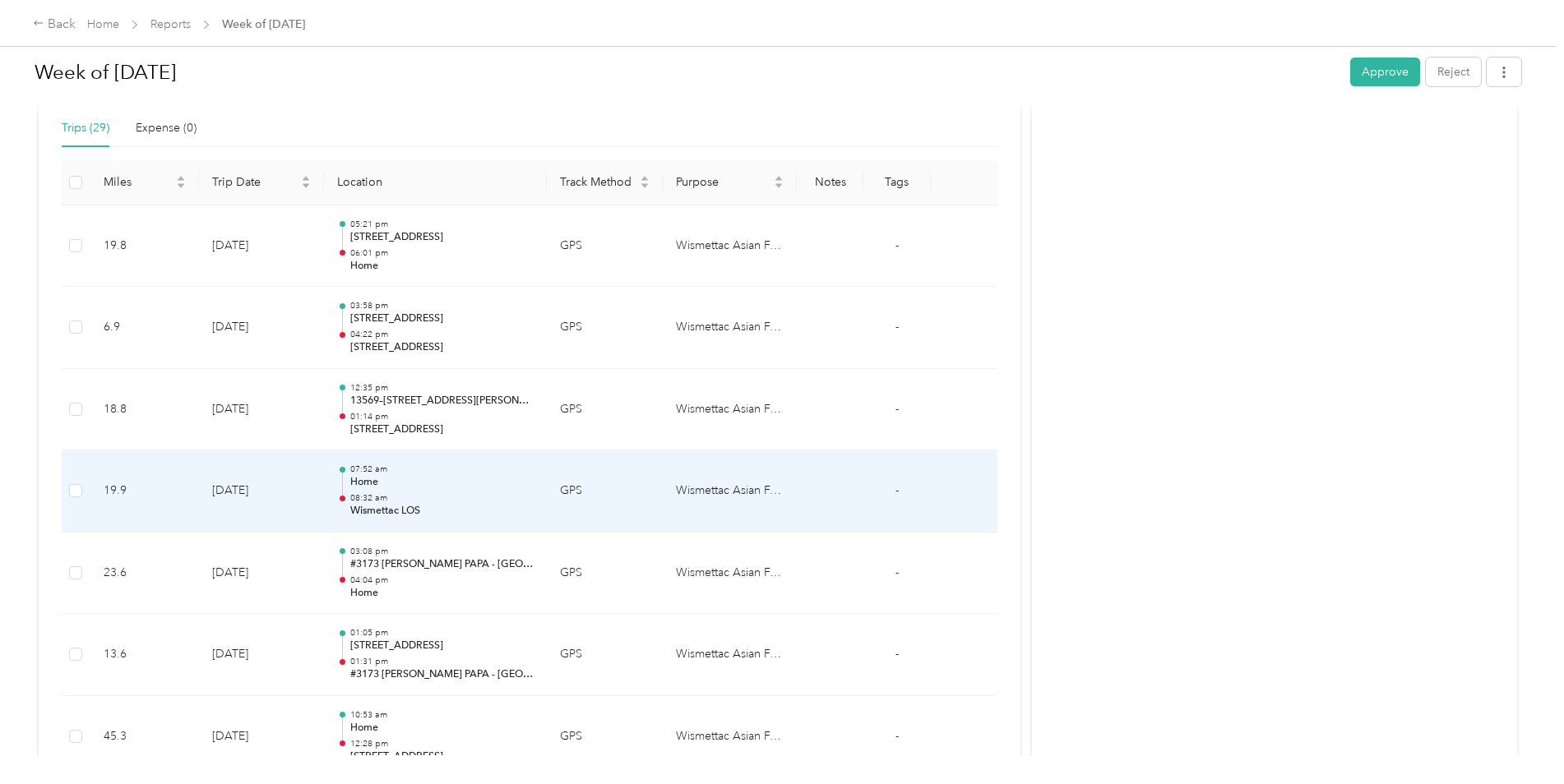
scroll to position [350, 0]
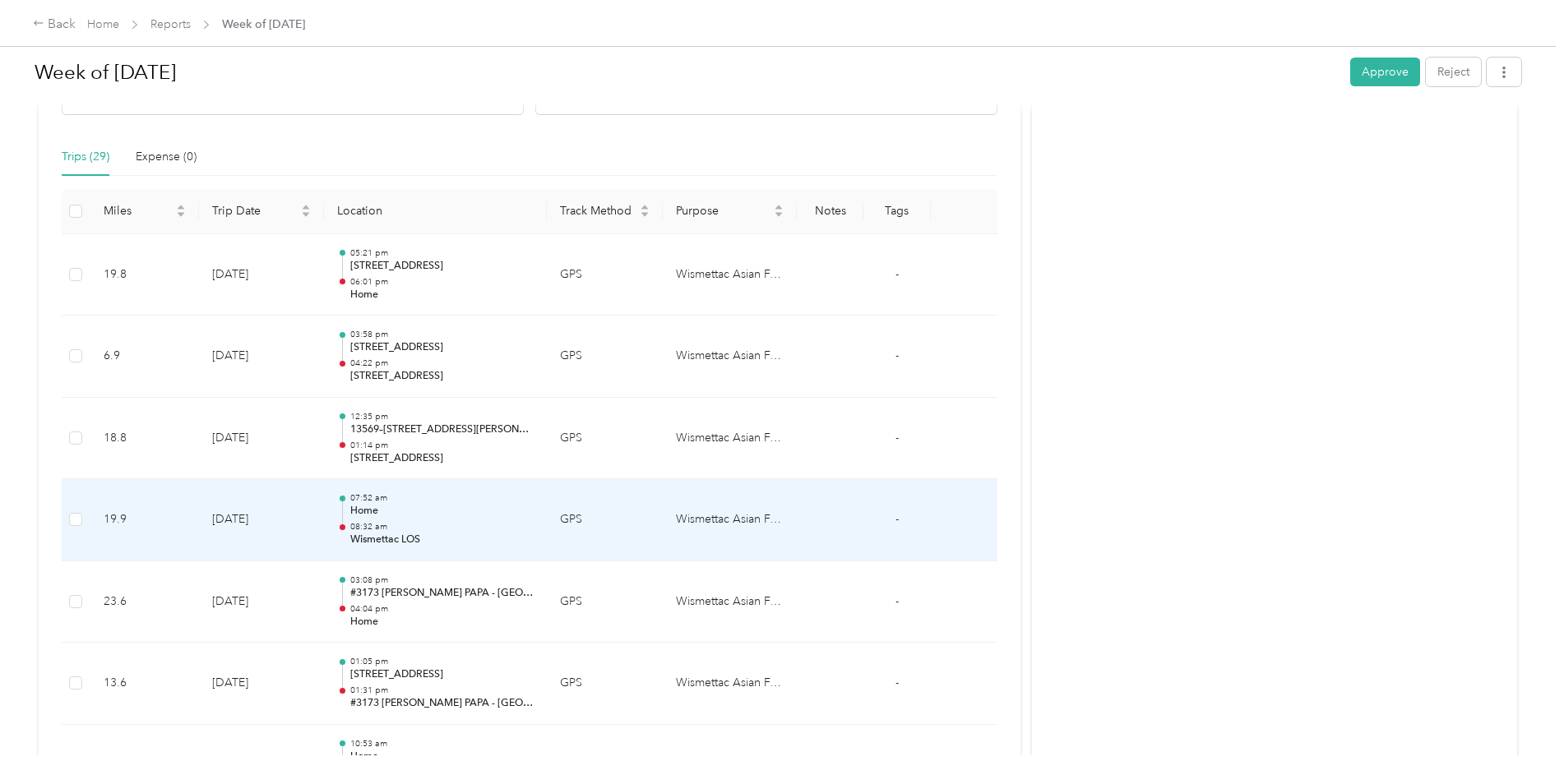
click at [437, 517] on p "Home" at bounding box center [442, 511] width 183 height 15
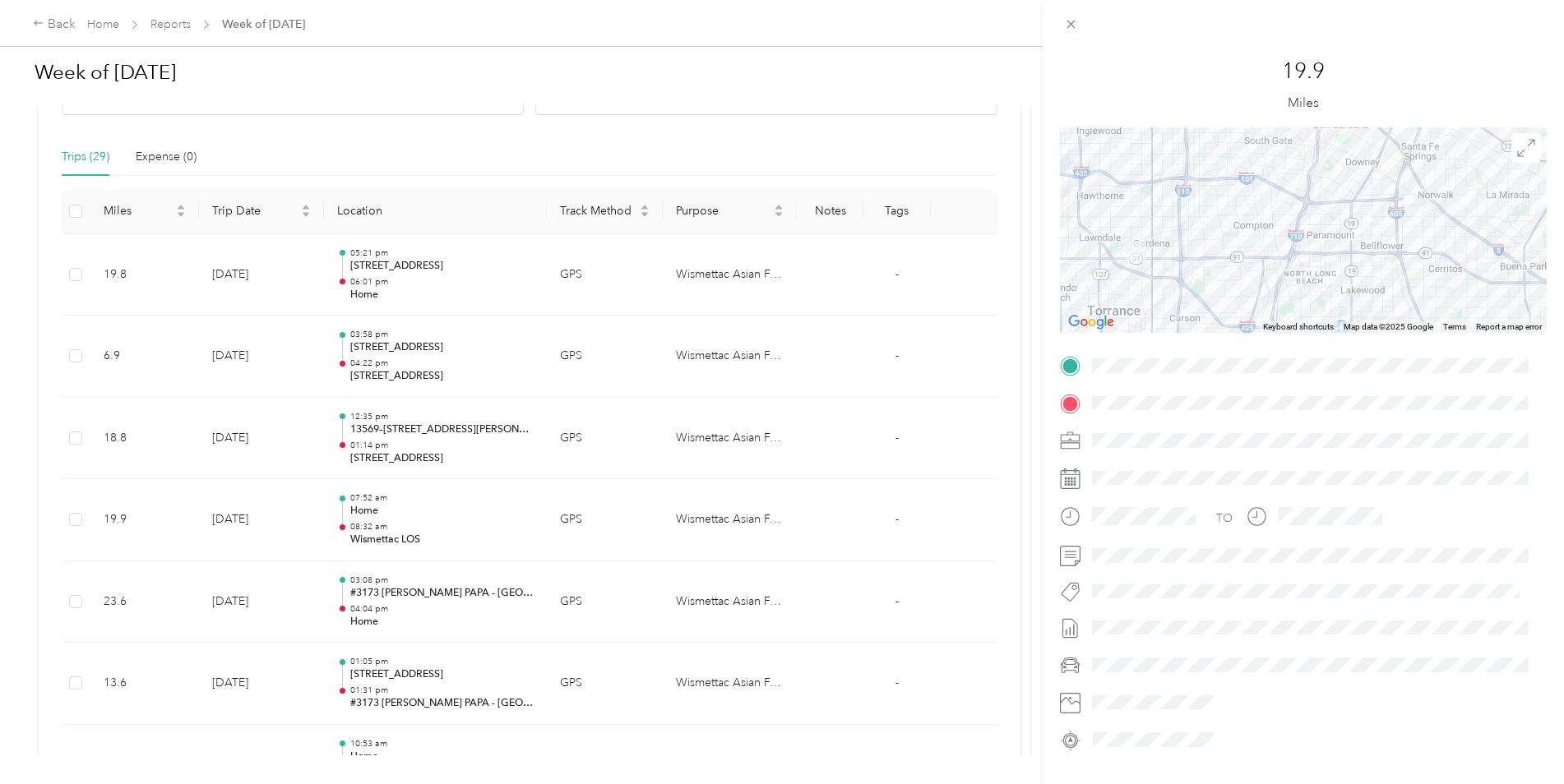
scroll to position [0, 0]
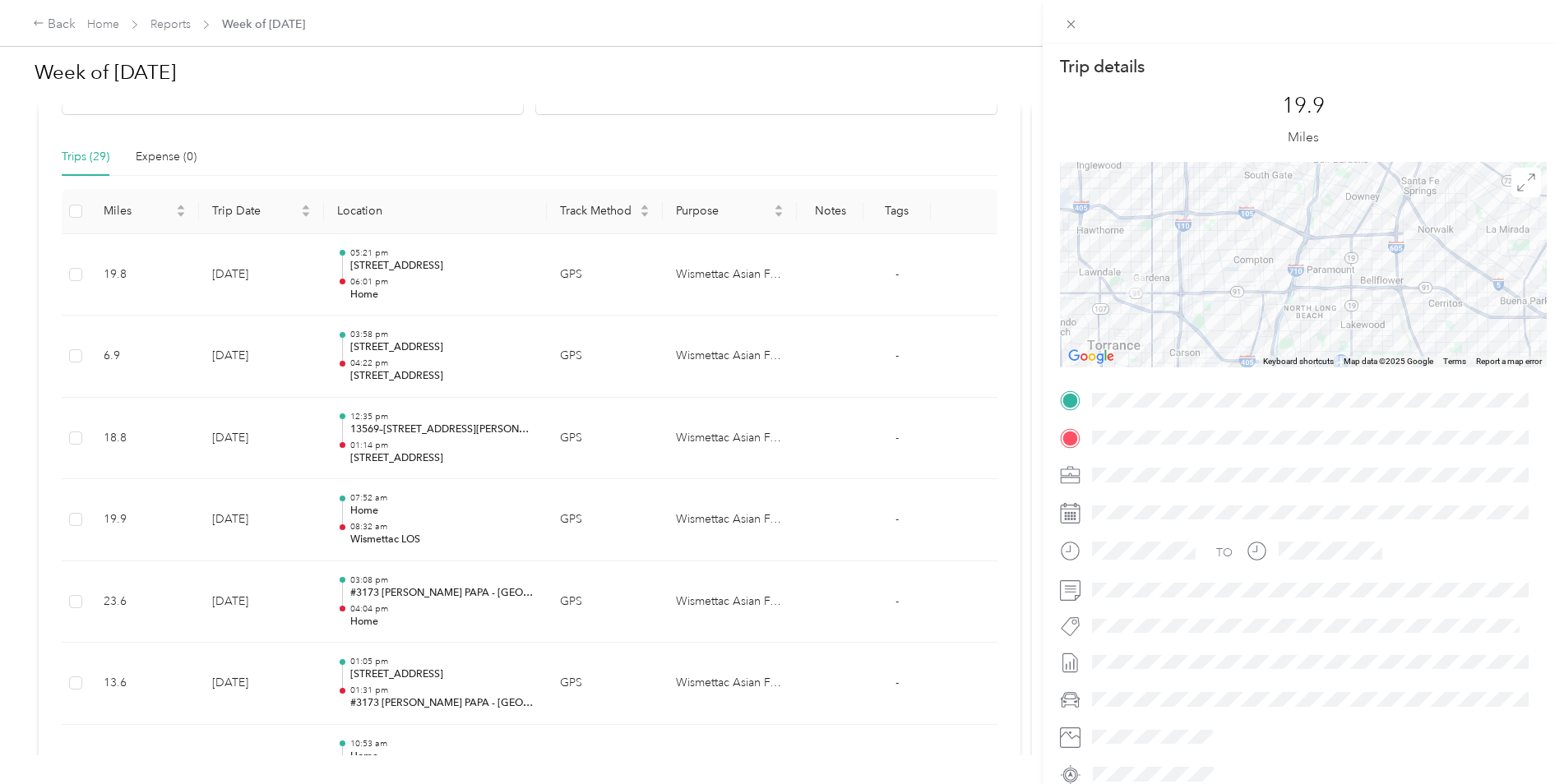
click at [495, 161] on div "Trip details This trip cannot be edited because it is either under review, appr…" at bounding box center [782, 392] width 1564 height 784
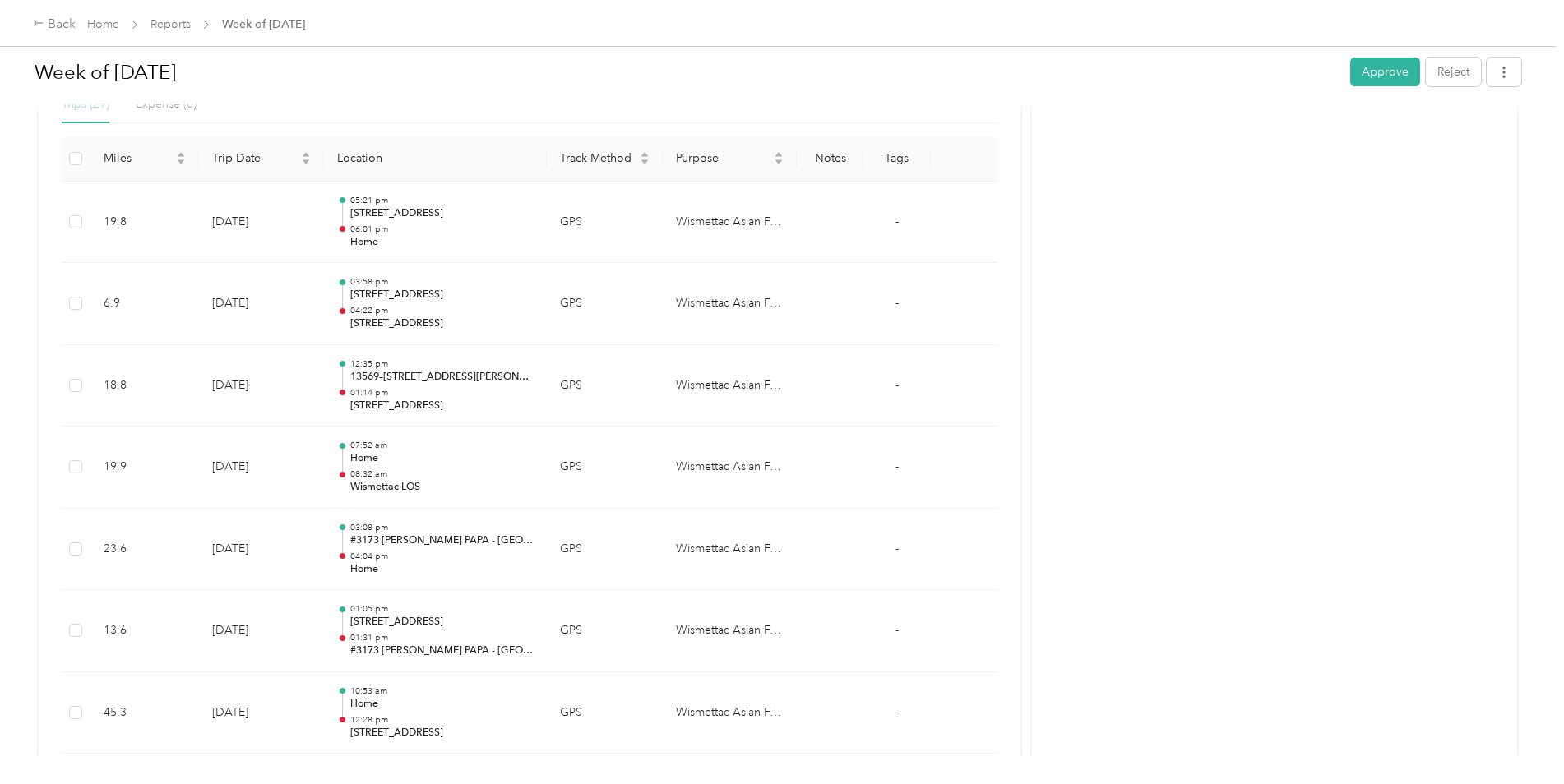
scroll to position [432, 0]
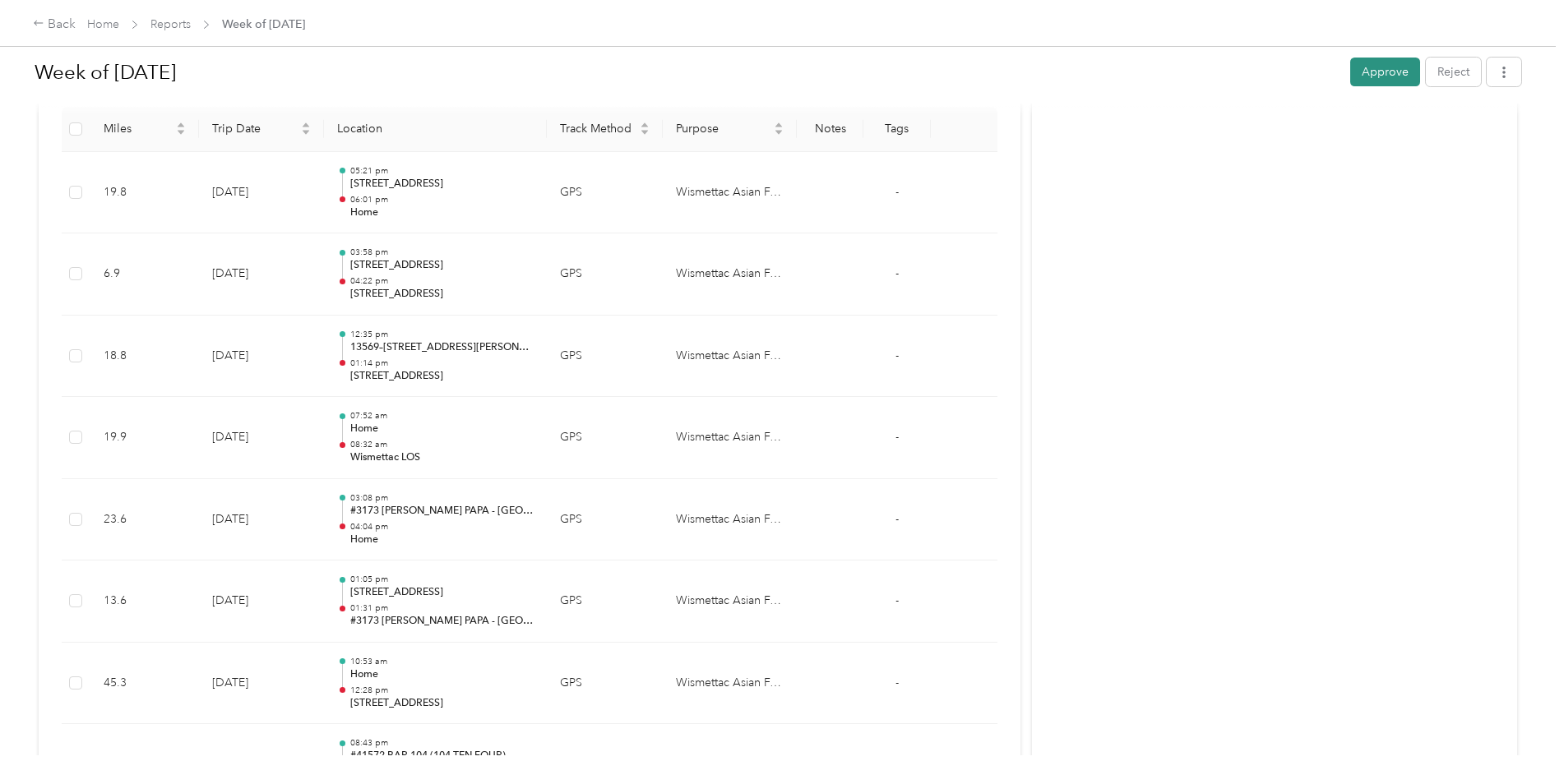
click at [1375, 74] on button "Approve" at bounding box center [1385, 72] width 70 height 29
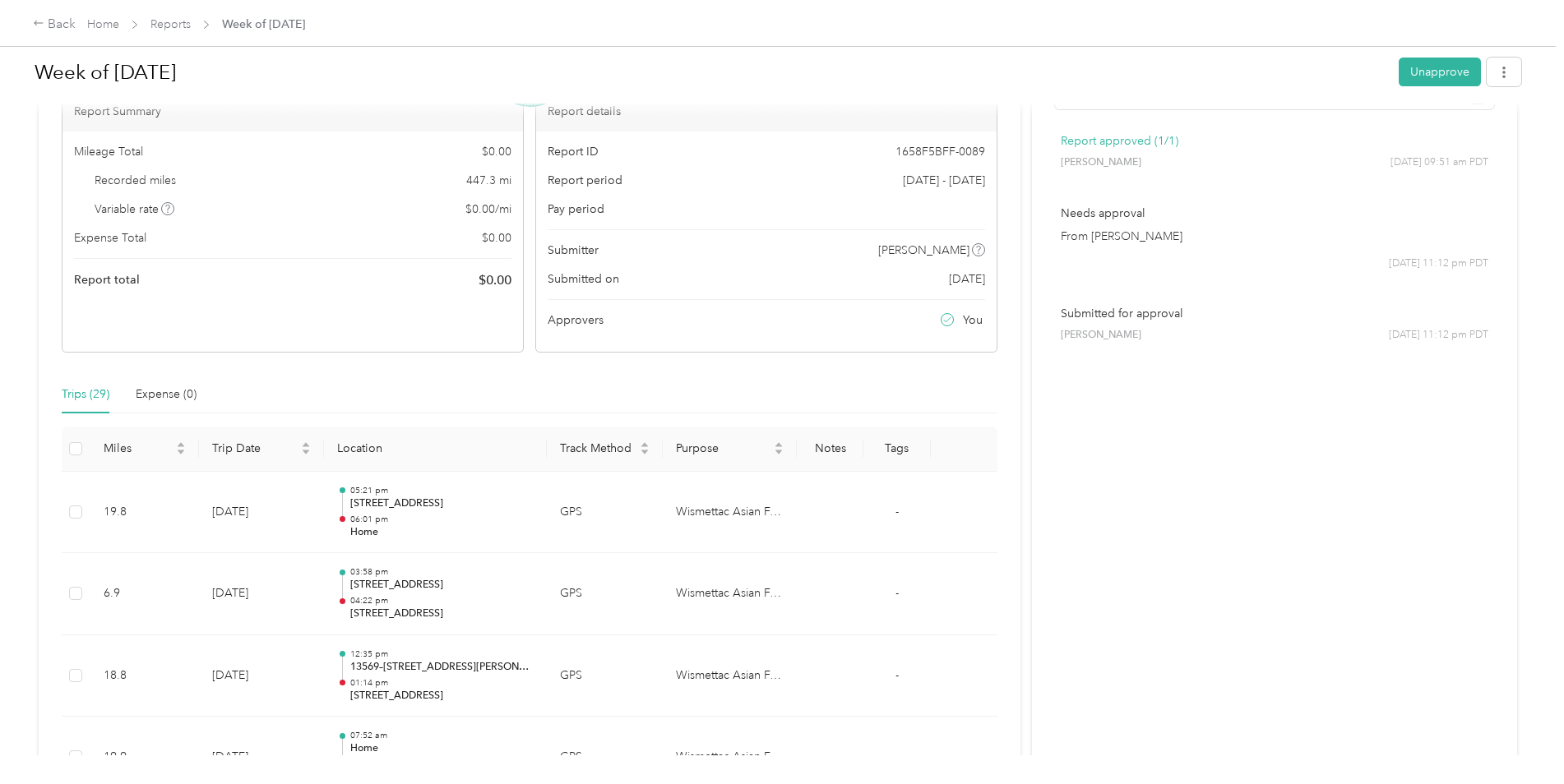
scroll to position [103, 0]
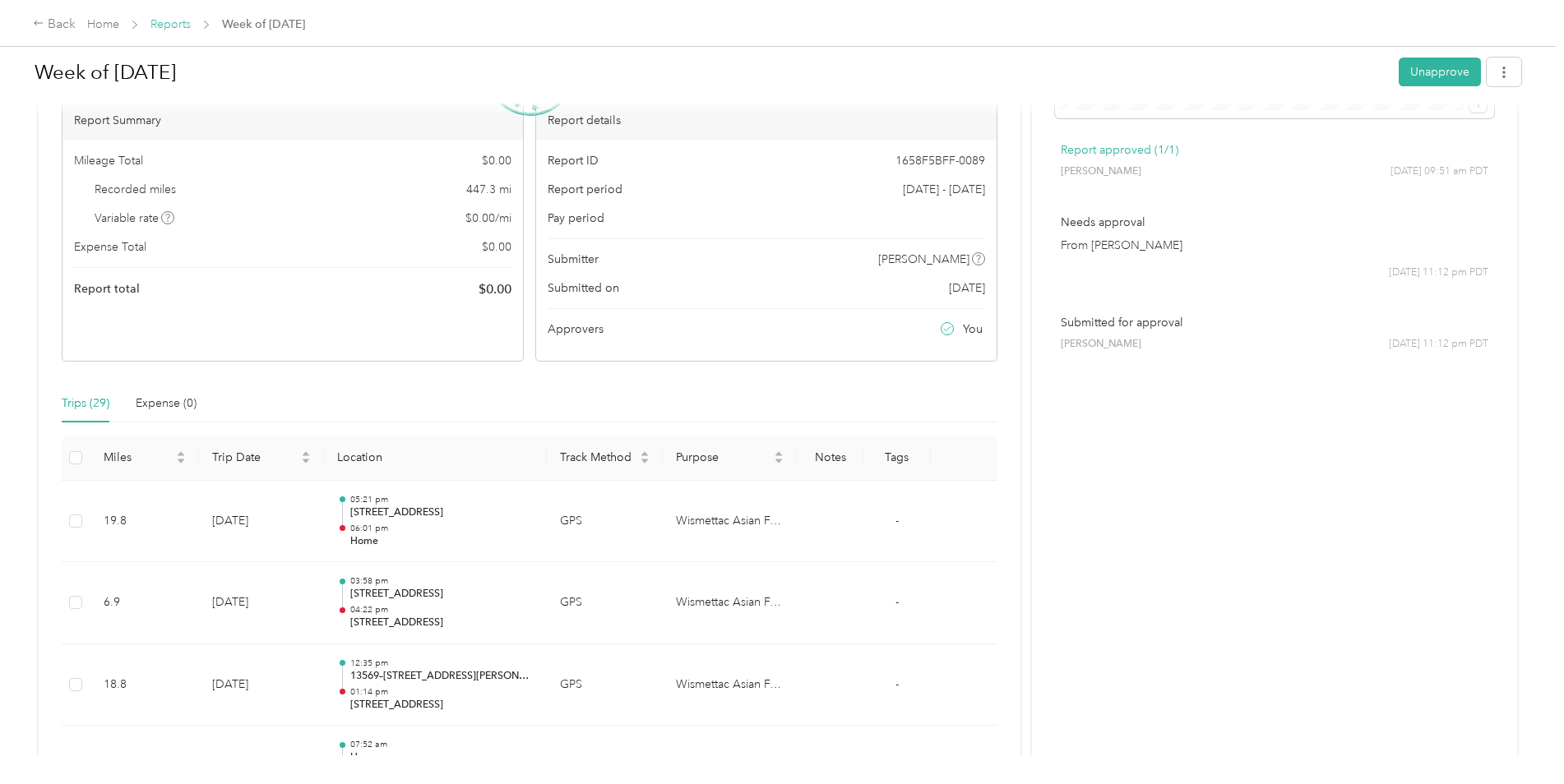
click at [183, 19] on link "Reports" at bounding box center [171, 24] width 41 height 14
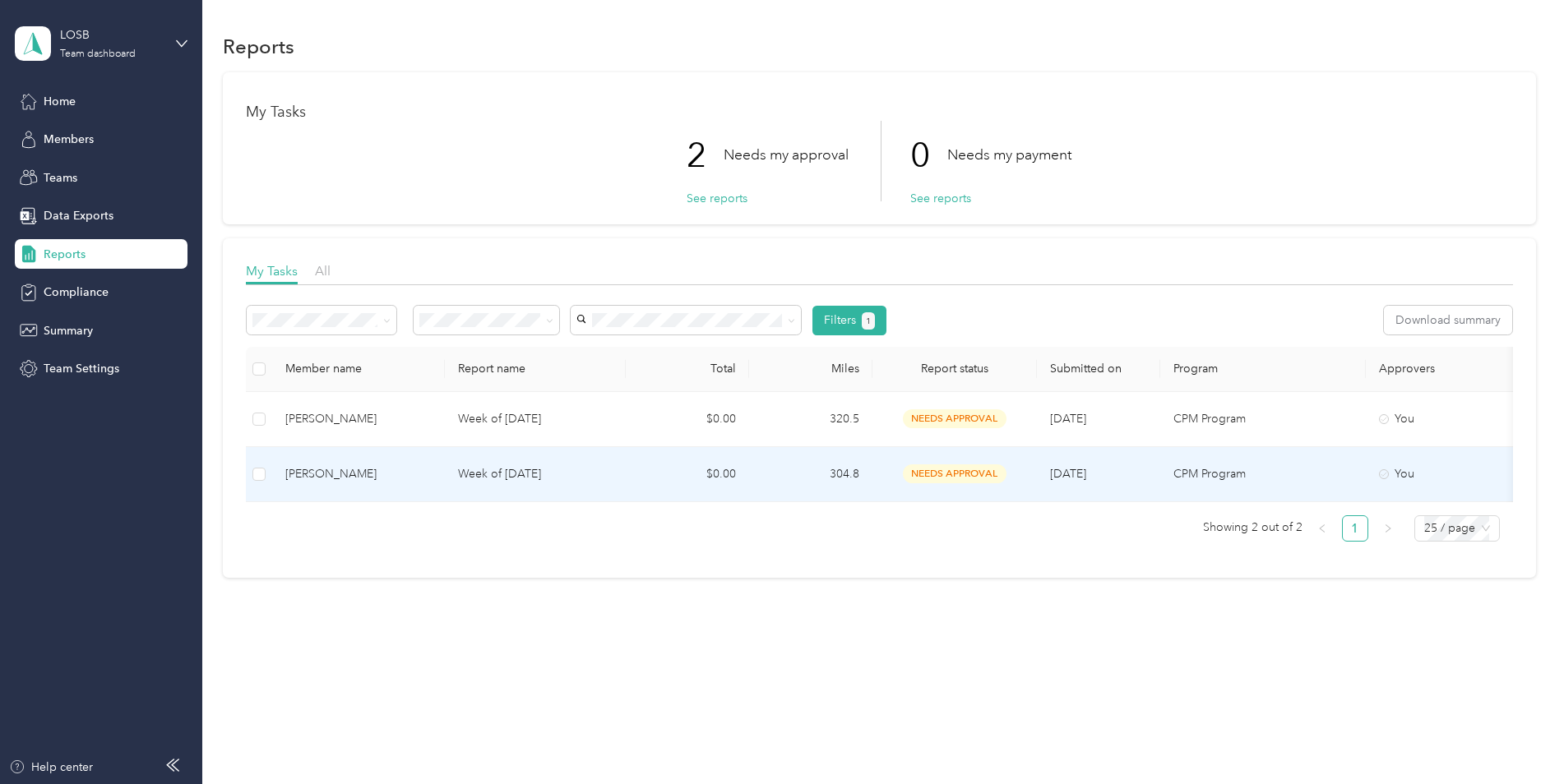
click at [470, 471] on p "Week of [DATE]" at bounding box center [535, 474] width 155 height 18
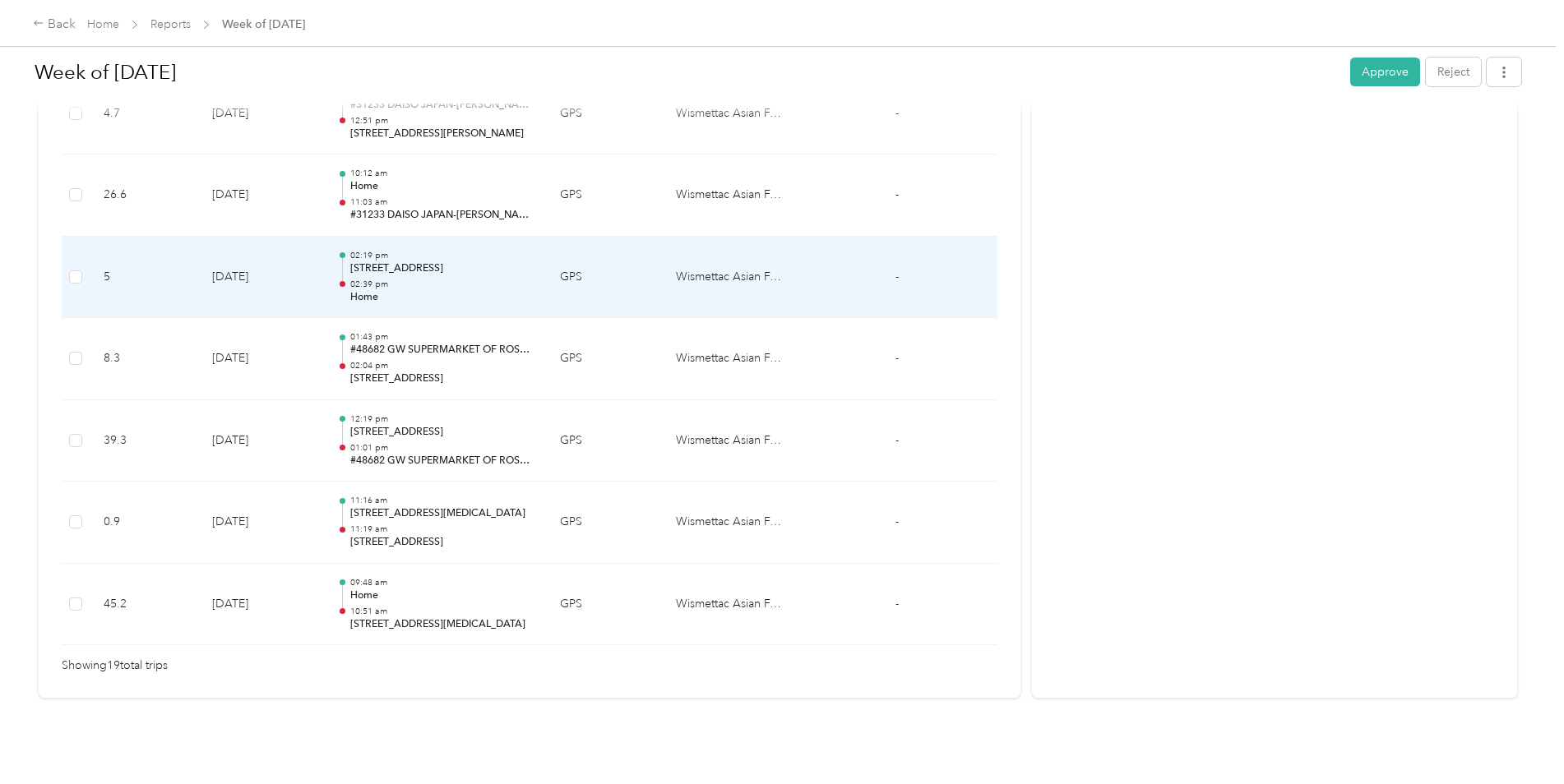
scroll to position [1505, 0]
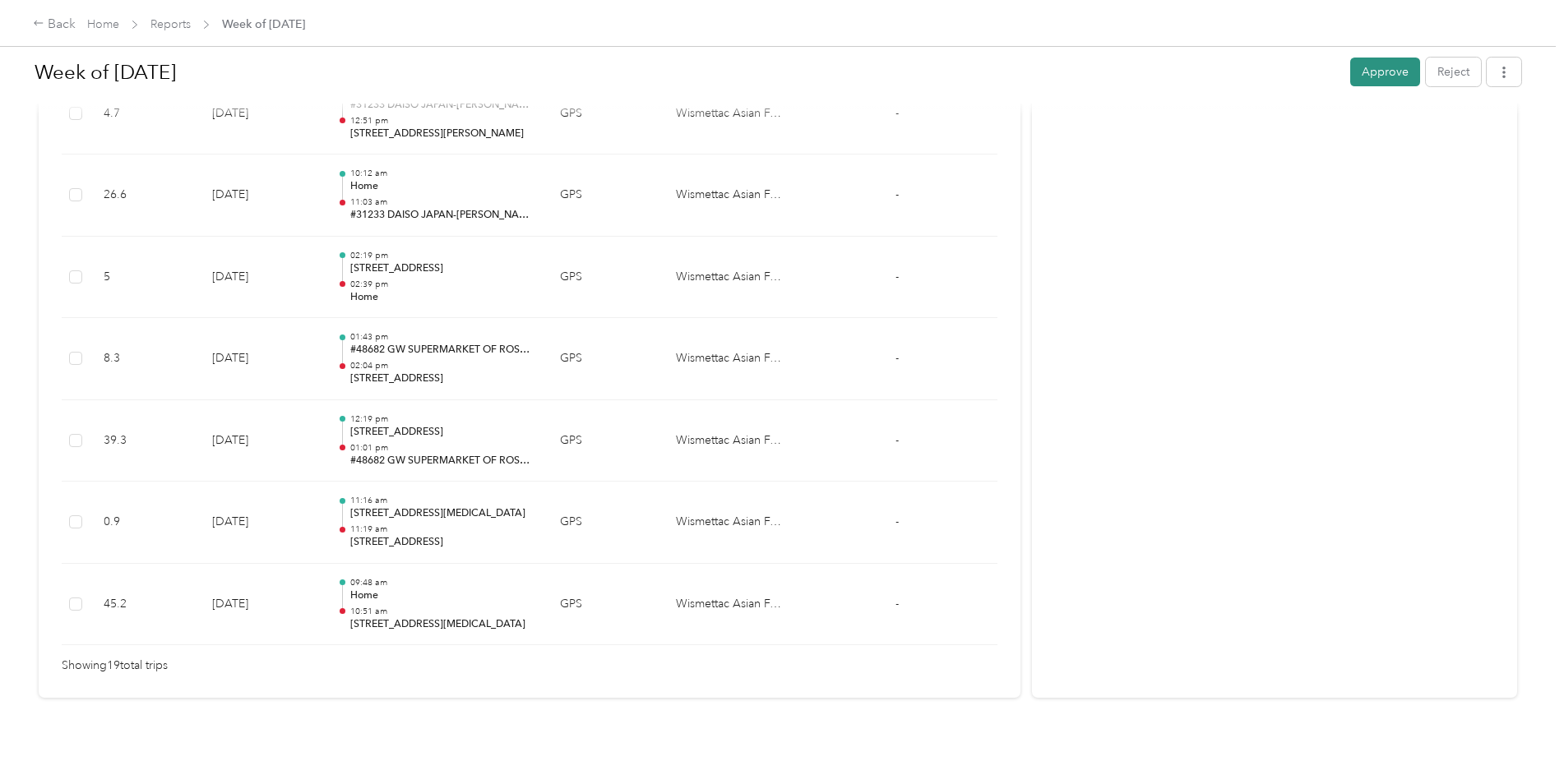
click at [1375, 66] on button "Approve" at bounding box center [1385, 72] width 70 height 29
click at [177, 25] on link "Reports" at bounding box center [171, 24] width 41 height 14
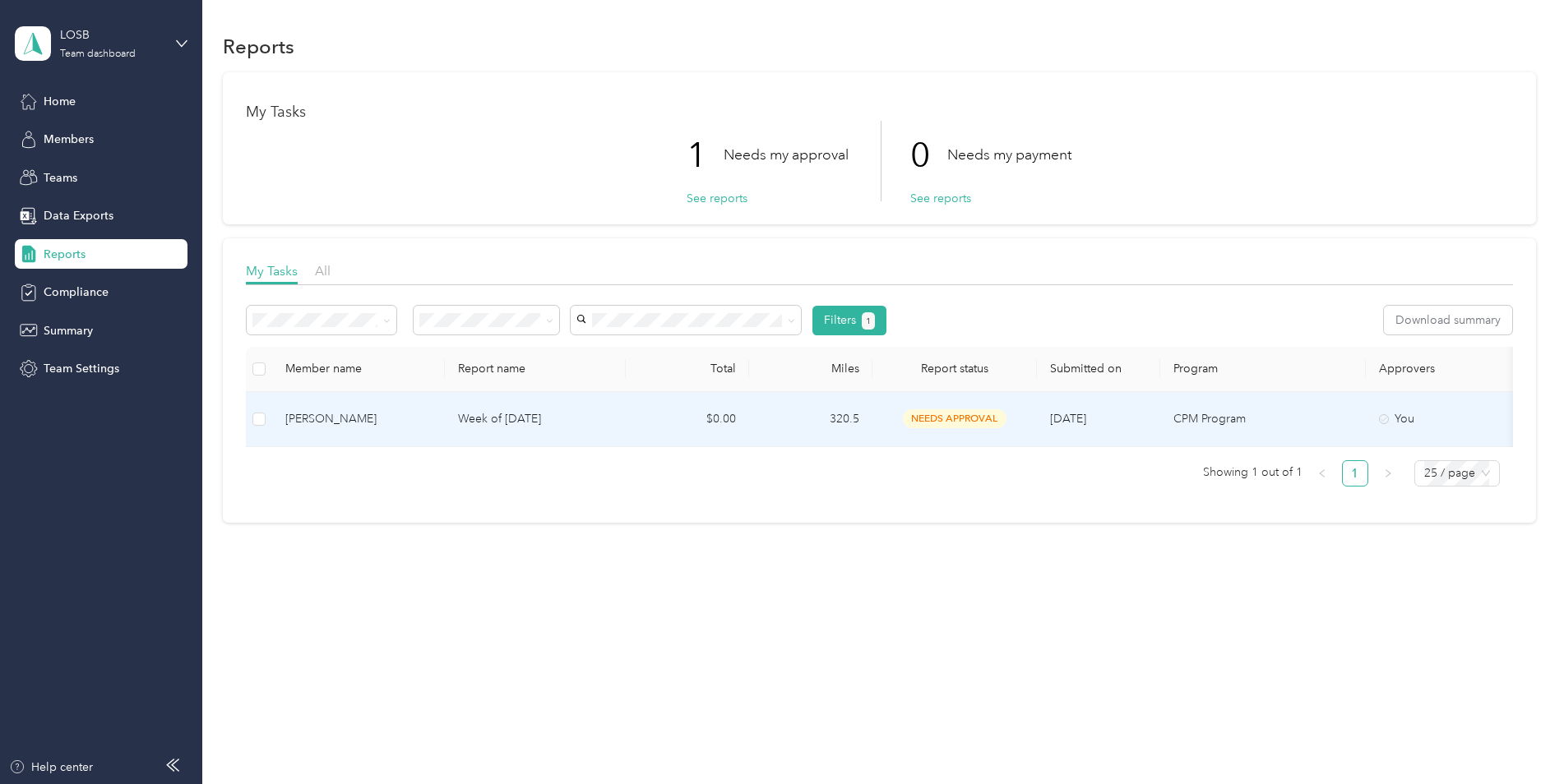
click at [498, 421] on p "Week of [DATE]" at bounding box center [535, 419] width 155 height 18
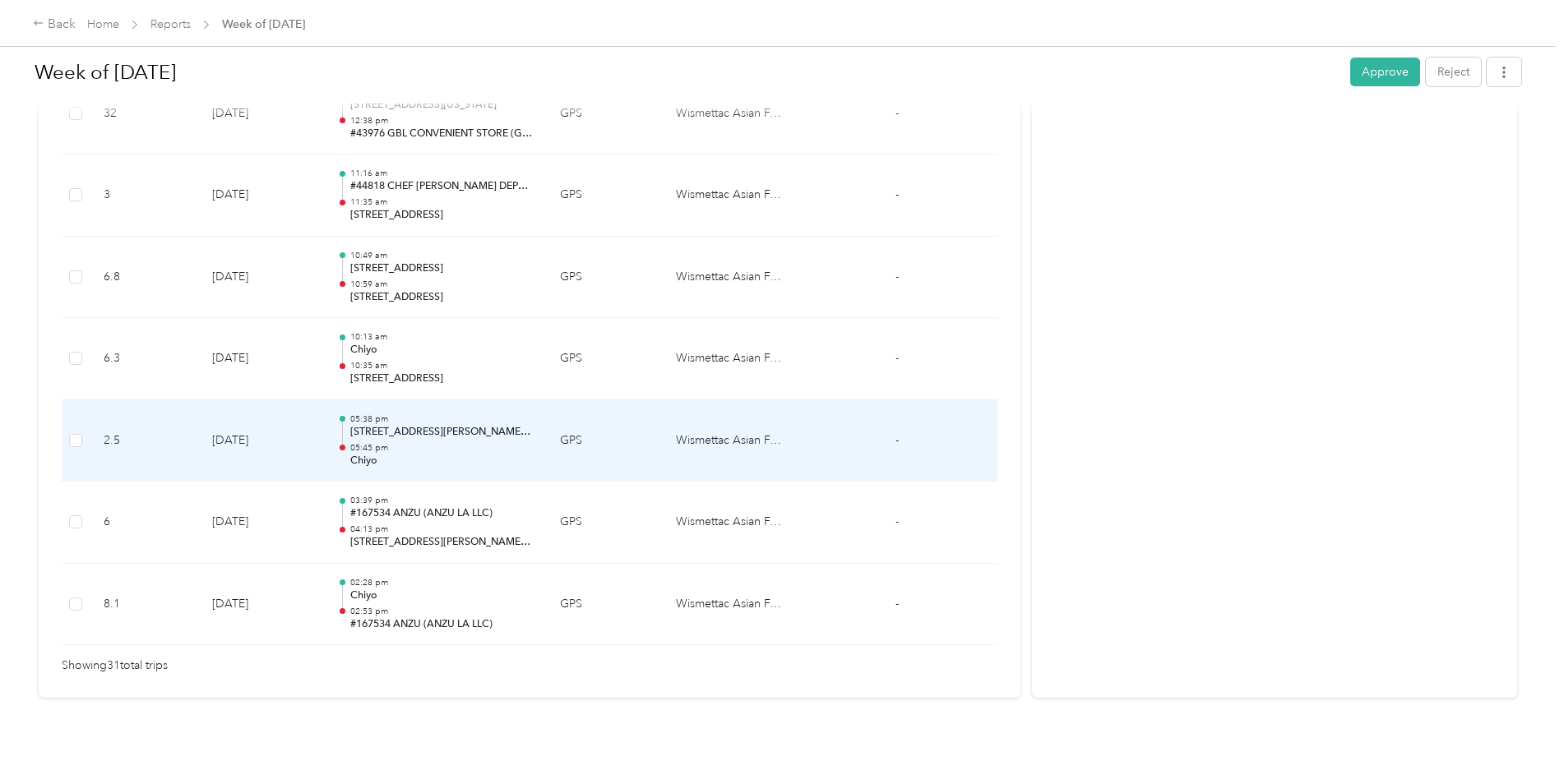
scroll to position [2486, 0]
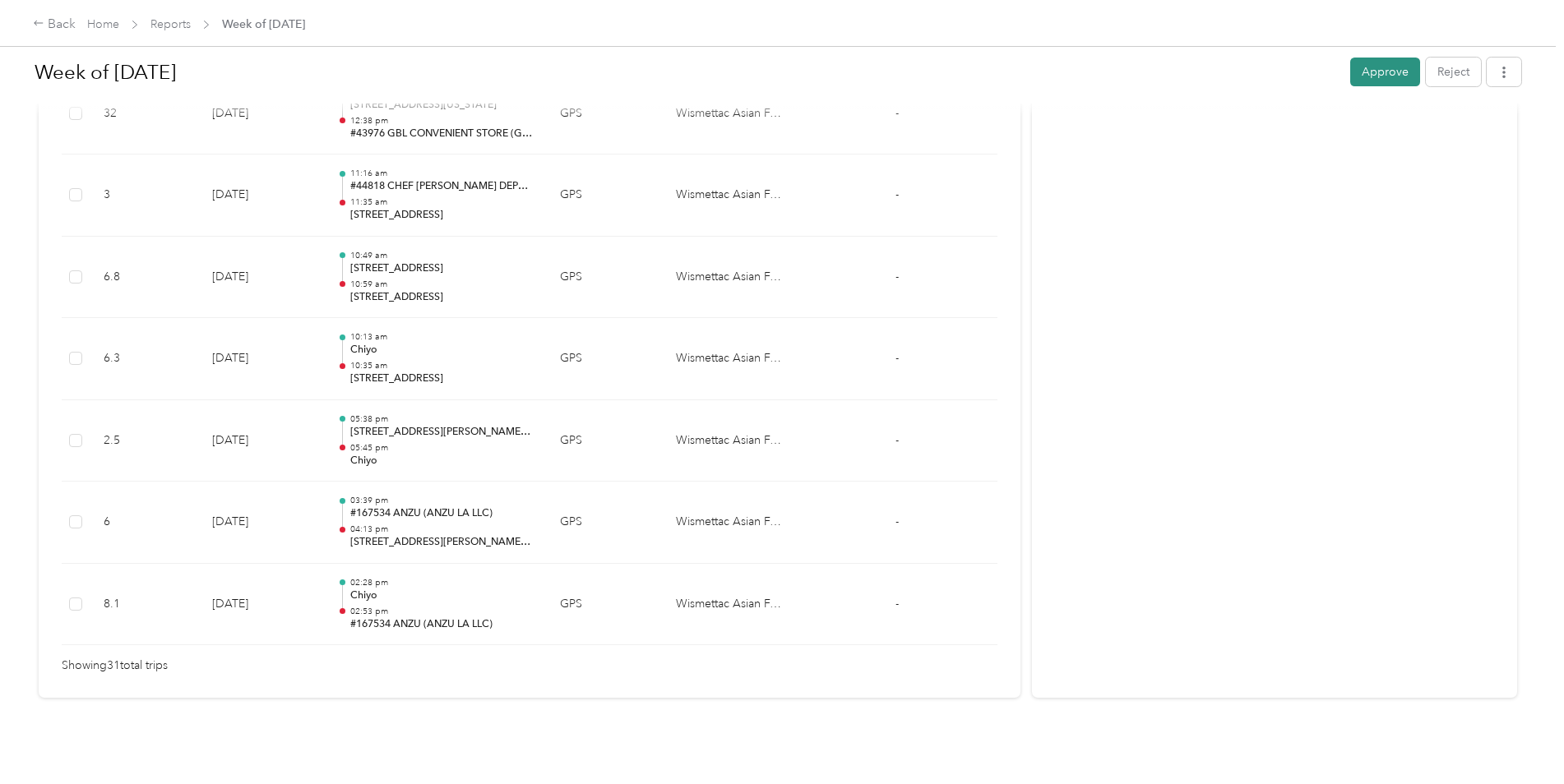
click at [1400, 77] on button "Approve" at bounding box center [1385, 72] width 70 height 29
click at [182, 22] on link "Reports" at bounding box center [171, 24] width 41 height 14
